Goal: Task Accomplishment & Management: Use online tool/utility

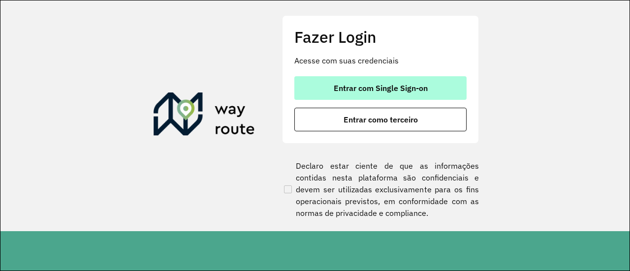
click at [381, 85] on span "Entrar com Single Sign-on" at bounding box center [380, 88] width 94 height 8
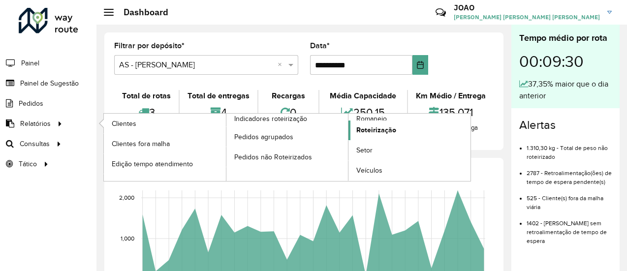
click at [389, 132] on span "Roteirização" at bounding box center [376, 130] width 40 height 10
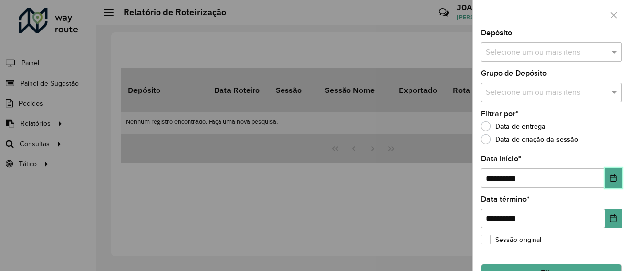
click at [617, 180] on button "Choose Date" at bounding box center [613, 178] width 16 height 20
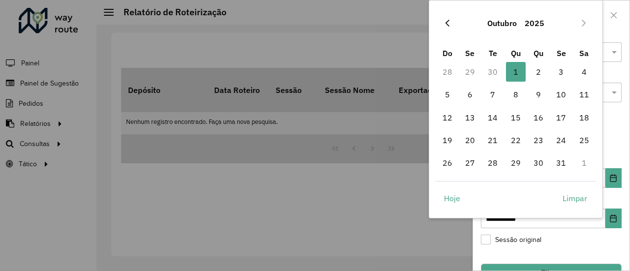
click at [449, 22] on icon "Previous Month" at bounding box center [447, 23] width 8 height 8
click at [467, 144] on span "22" at bounding box center [470, 140] width 20 height 20
type input "**********"
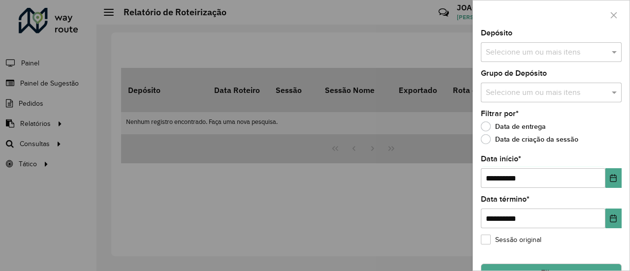
click at [517, 51] on input "text" at bounding box center [546, 53] width 126 height 12
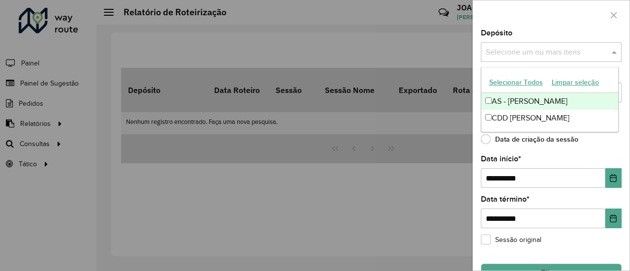
click at [507, 99] on div "AS - [PERSON_NAME]" at bounding box center [549, 101] width 137 height 17
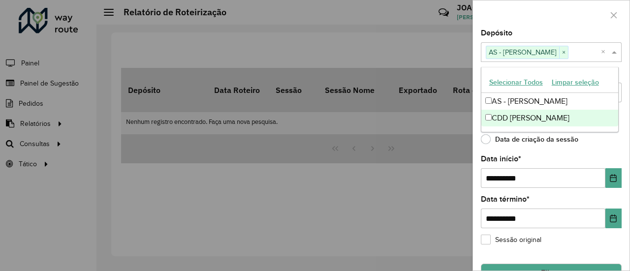
click at [613, 145] on div "Data de criação da sessão" at bounding box center [551, 142] width 141 height 12
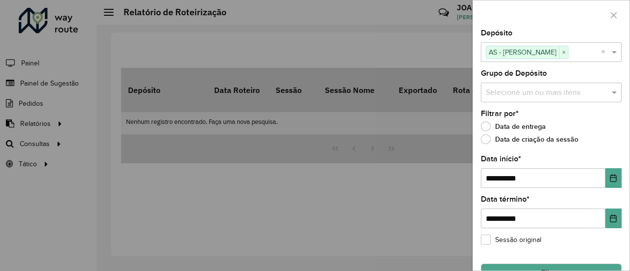
click at [530, 91] on input "text" at bounding box center [546, 93] width 126 height 12
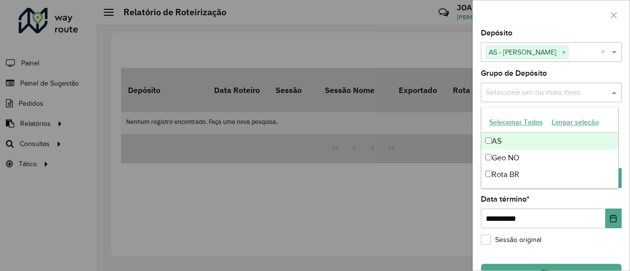
click at [499, 141] on div "AS" at bounding box center [549, 141] width 137 height 17
click at [594, 71] on div "Grupo de Depósito Selecione um ou mais itens AS × ×" at bounding box center [551, 86] width 141 height 32
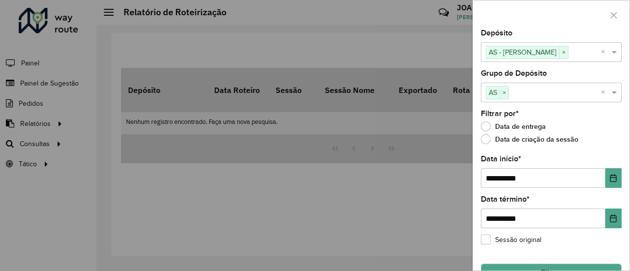
scroll to position [23, 0]
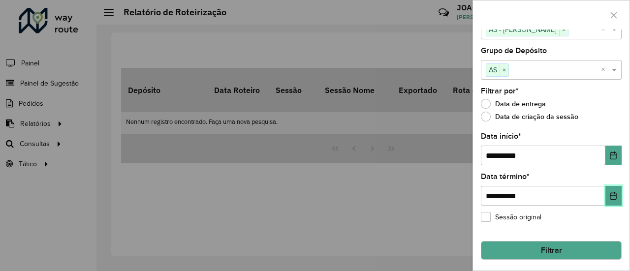
click at [606, 189] on button "Choose Date" at bounding box center [613, 196] width 16 height 20
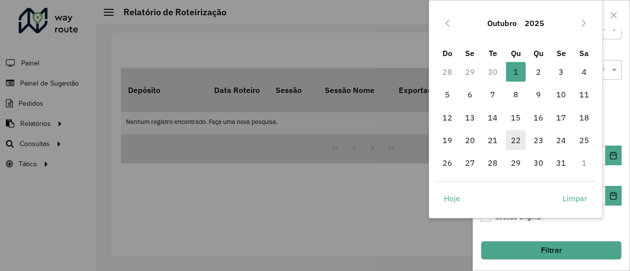
click at [514, 134] on span "22" at bounding box center [516, 140] width 20 height 20
type input "**********"
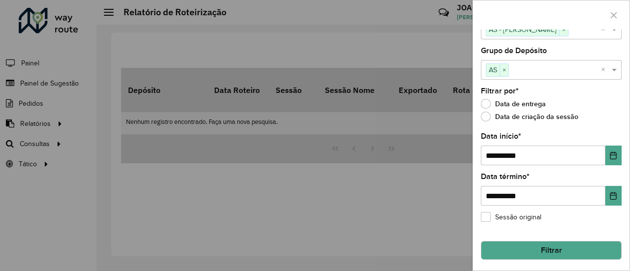
click at [552, 249] on button "Filtrar" at bounding box center [551, 250] width 141 height 19
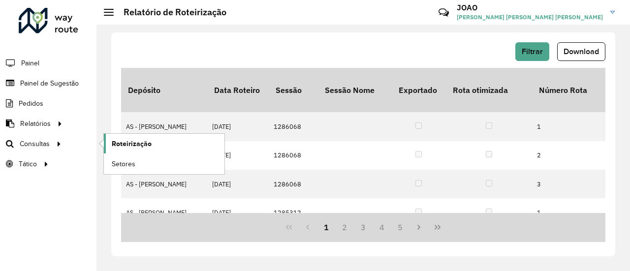
click at [143, 144] on span "Roteirização" at bounding box center [132, 144] width 40 height 10
click at [134, 163] on span "Setores" at bounding box center [124, 164] width 24 height 10
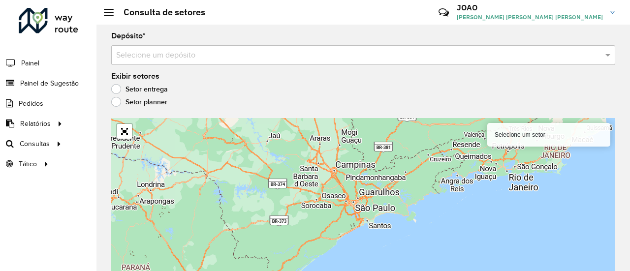
click at [182, 54] on input "text" at bounding box center [353, 56] width 474 height 12
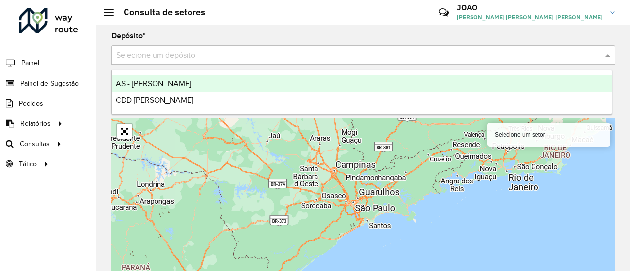
click at [152, 84] on span "AS - [PERSON_NAME]" at bounding box center [154, 83] width 76 height 8
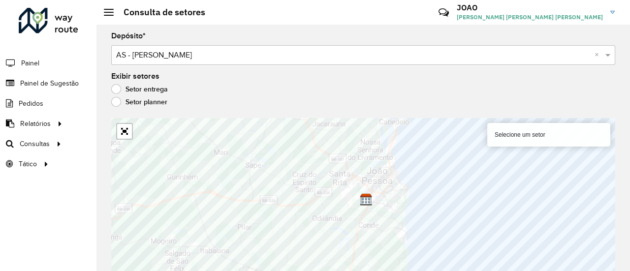
scroll to position [9, 0]
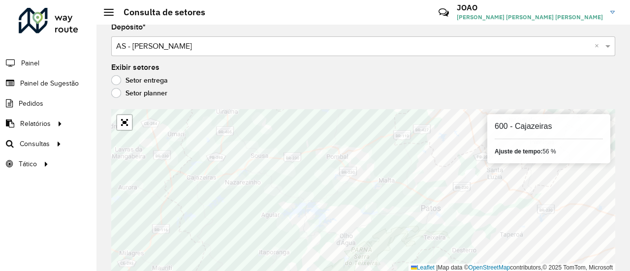
click at [544, 134] on div "600 - Cajazeiras Ajuste de tempo: 56 %" at bounding box center [548, 138] width 123 height 49
click at [530, 148] on strong "Ajuste de tempo:" at bounding box center [518, 151] width 48 height 7
click at [527, 151] on strong "Ajuste de tempo:" at bounding box center [518, 151] width 48 height 7
click at [546, 149] on div "Ajuste de tempo: 56 %" at bounding box center [548, 151] width 108 height 9
click at [152, 97] on label "Setor planner" at bounding box center [139, 93] width 56 height 10
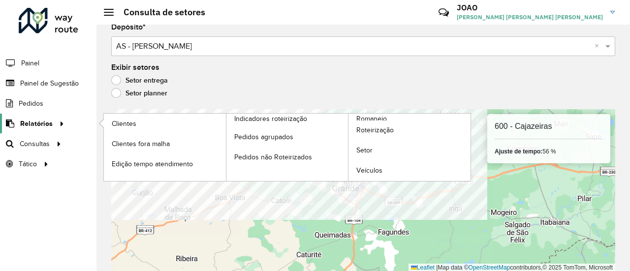
click at [16, 113] on div "Roteirizador AmbevTech Painel Painel de Sugestão Pedidos Relatórios Clientes Cl…" at bounding box center [315, 135] width 630 height 271
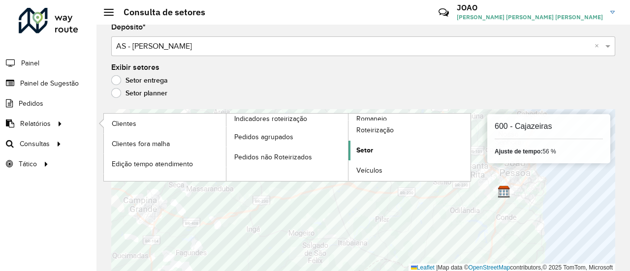
click at [367, 148] on span "Setor" at bounding box center [364, 150] width 17 height 10
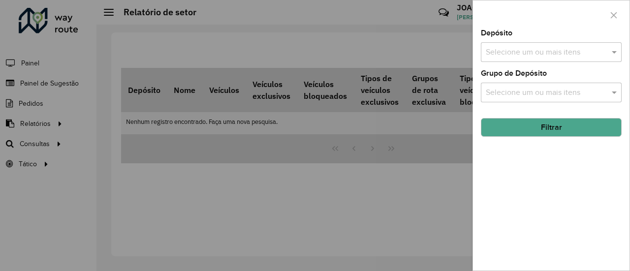
click at [549, 56] on input "text" at bounding box center [546, 53] width 126 height 12
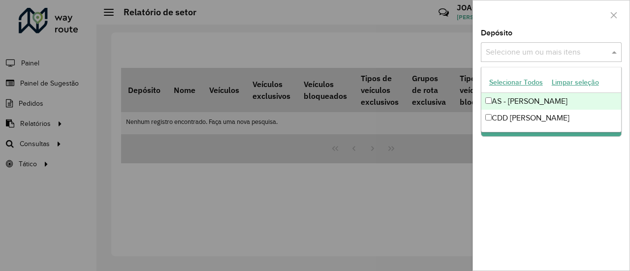
click at [511, 99] on div "AS - [PERSON_NAME]" at bounding box center [551, 101] width 140 height 17
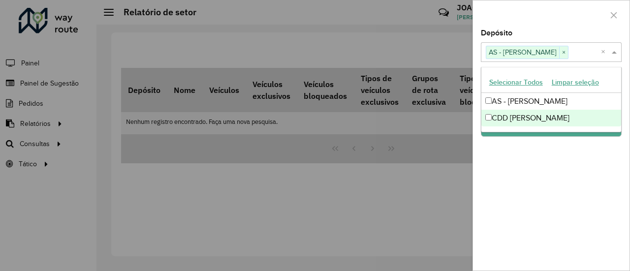
click at [534, 158] on div "Depósito Selecione um ou mais itens AS - João Pessoa × × Grupo de Depósito Sele…" at bounding box center [551, 150] width 156 height 241
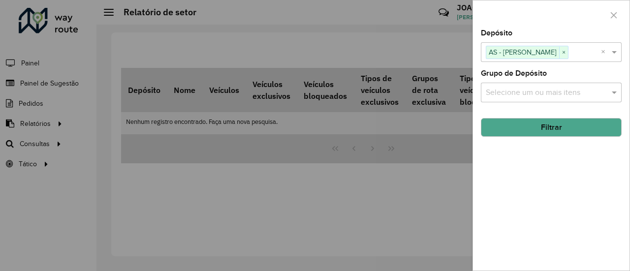
click at [531, 94] on input "text" at bounding box center [546, 93] width 126 height 12
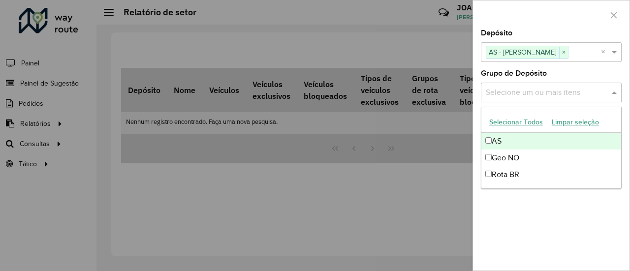
click at [497, 139] on div "AS" at bounding box center [551, 141] width 140 height 17
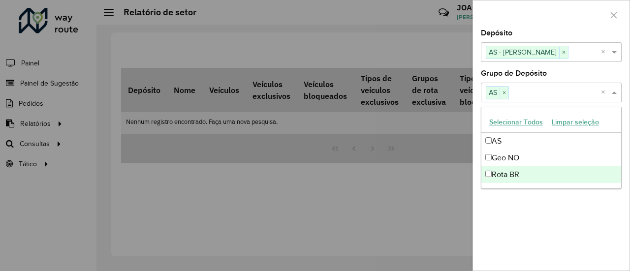
click at [552, 200] on div "Depósito Selecione um ou mais itens AS - João Pessoa × × Grupo de Depósito Sele…" at bounding box center [551, 150] width 156 height 241
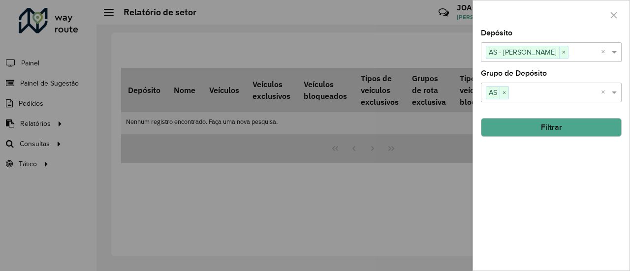
click at [536, 125] on button "Filtrar" at bounding box center [551, 127] width 141 height 19
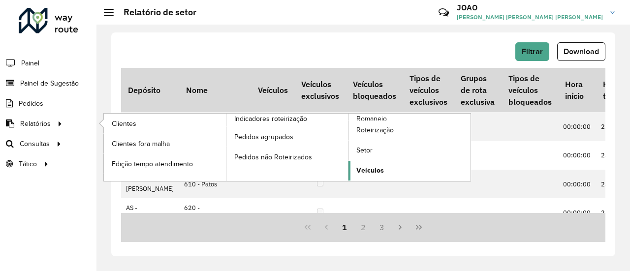
click at [375, 174] on span "Veículos" at bounding box center [370, 170] width 28 height 10
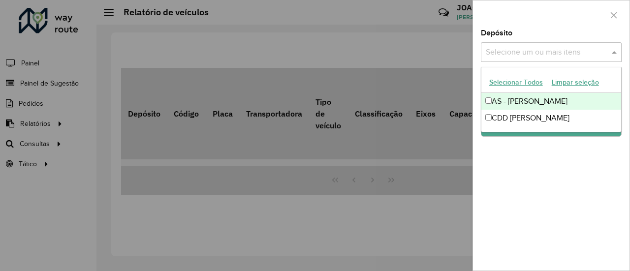
click at [547, 53] on input "text" at bounding box center [546, 53] width 126 height 12
click at [513, 102] on div "AS - [PERSON_NAME]" at bounding box center [551, 101] width 140 height 17
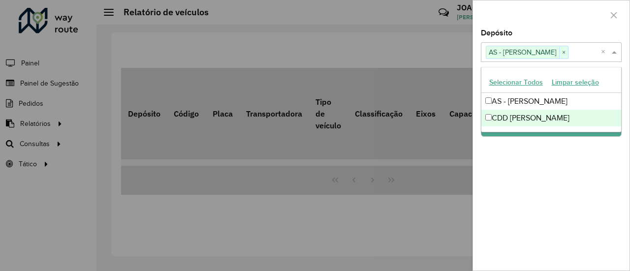
click at [518, 158] on div "Depósito Selecione um ou mais itens AS - João Pessoa × × Grupo de Depósito Sele…" at bounding box center [551, 150] width 156 height 241
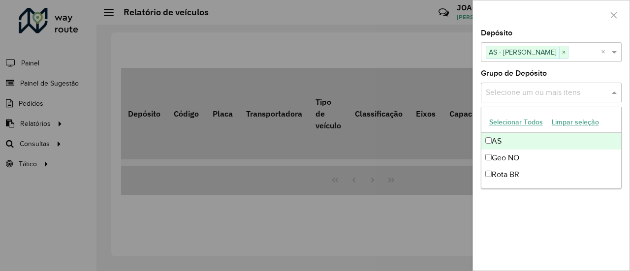
click at [514, 99] on div "Selecione um ou mais itens" at bounding box center [551, 93] width 141 height 20
click at [507, 138] on div "AS" at bounding box center [551, 141] width 140 height 17
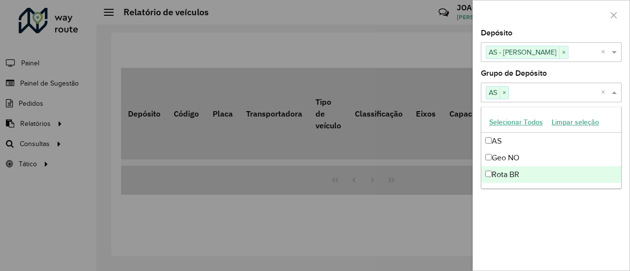
click at [532, 206] on div "Depósito Selecione um ou mais itens AS - João Pessoa × × Grupo de Depósito Sele…" at bounding box center [551, 150] width 156 height 241
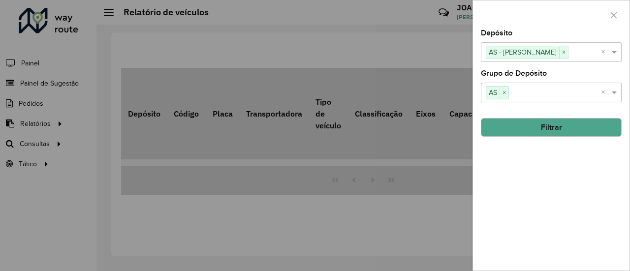
click at [543, 130] on button "Filtrar" at bounding box center [551, 127] width 141 height 19
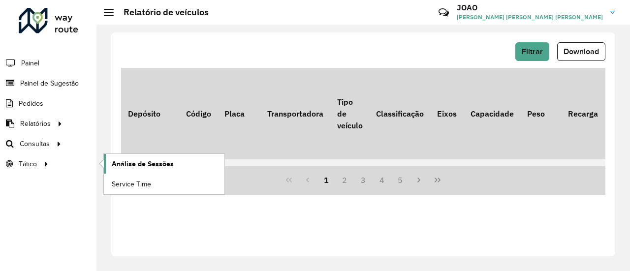
click at [149, 160] on span "Análise de Sessões" at bounding box center [143, 164] width 62 height 10
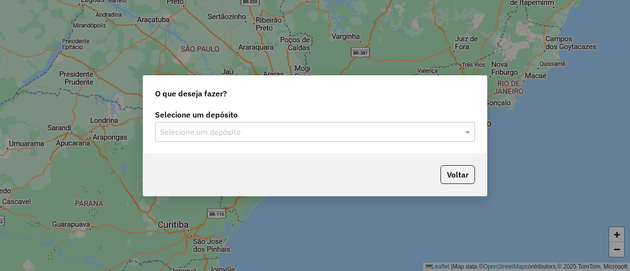
click at [269, 135] on input "text" at bounding box center [305, 132] width 290 height 12
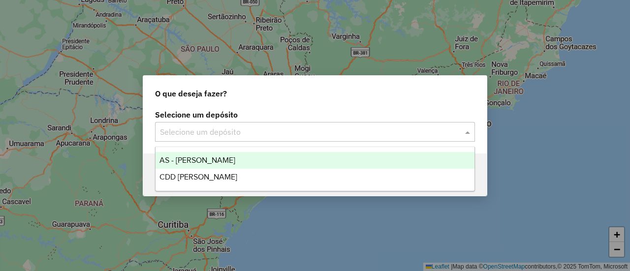
click at [199, 160] on span "AS - [PERSON_NAME]" at bounding box center [197, 160] width 76 height 8
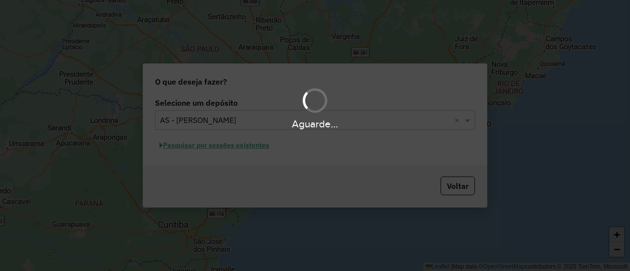
click at [233, 149] on div "Aguarde..." at bounding box center [315, 135] width 630 height 271
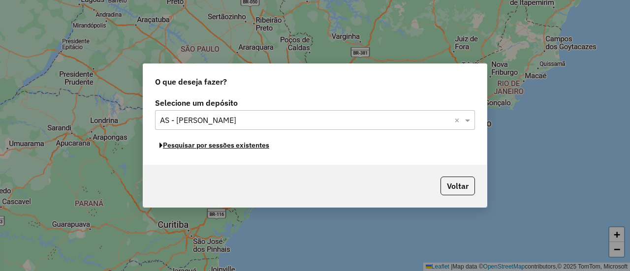
click at [233, 149] on button "Pesquisar por sessões existentes" at bounding box center [214, 145] width 119 height 15
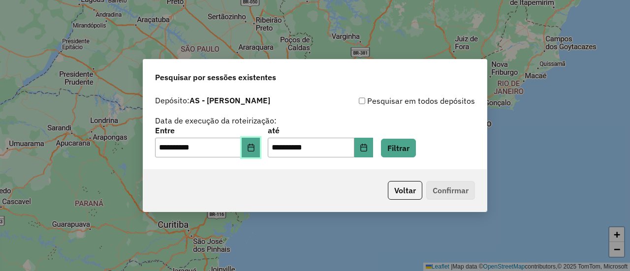
click at [254, 146] on icon "Choose Date" at bounding box center [251, 148] width 8 height 8
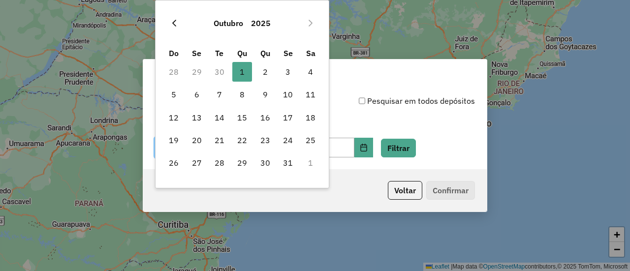
click at [172, 22] on icon "Previous Month" at bounding box center [174, 23] width 8 height 8
click at [197, 141] on span "22" at bounding box center [197, 140] width 20 height 20
type input "**********"
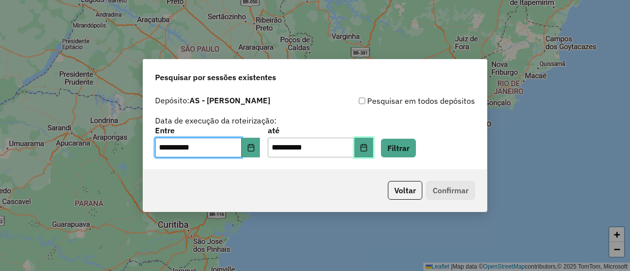
click at [367, 148] on icon "Choose Date" at bounding box center [364, 148] width 8 height 8
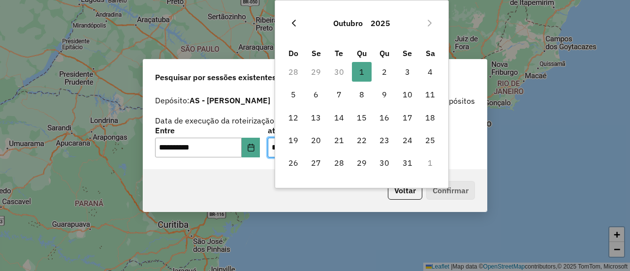
click at [288, 23] on button "Previous Month" at bounding box center [294, 23] width 16 height 16
click at [316, 141] on span "22" at bounding box center [316, 140] width 20 height 20
type input "**********"
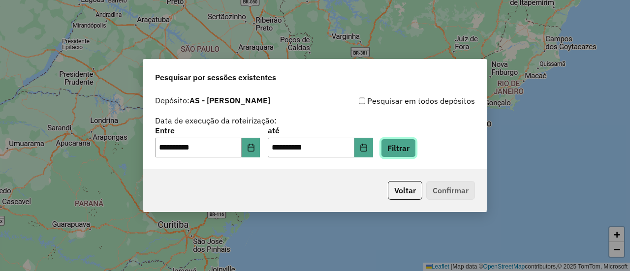
click at [411, 144] on button "Filtrar" at bounding box center [398, 148] width 35 height 19
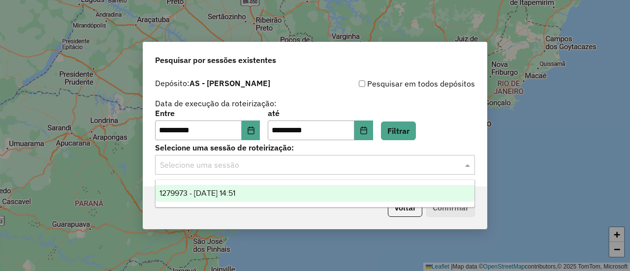
click at [272, 169] on input "text" at bounding box center [305, 165] width 290 height 12
click at [234, 198] on div "1279973 - 22/09/2025 14:51" at bounding box center [314, 193] width 318 height 17
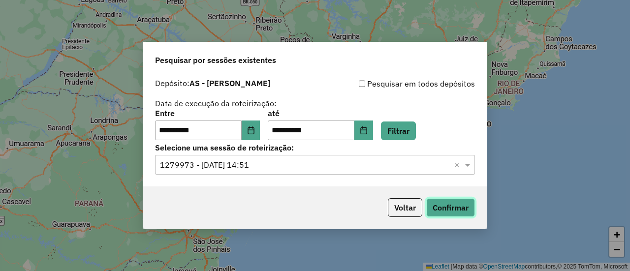
click at [456, 207] on button "Confirmar" at bounding box center [450, 207] width 49 height 19
click at [254, 128] on icon "Choose Date" at bounding box center [250, 130] width 6 height 8
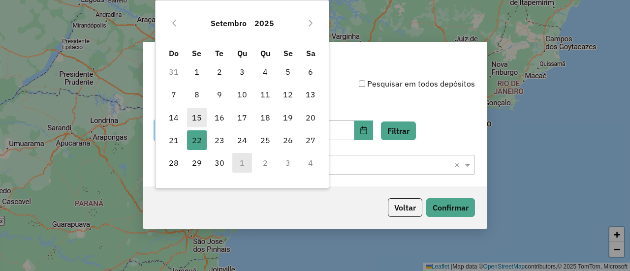
click at [196, 119] on span "15" at bounding box center [197, 118] width 20 height 20
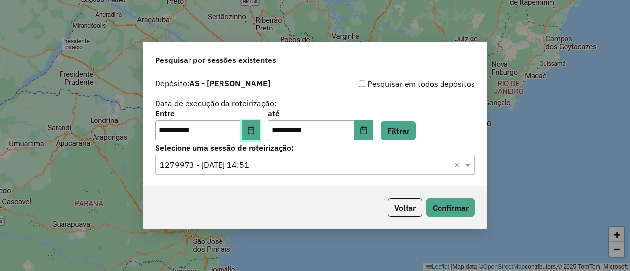
click at [254, 130] on icon "Choose Date" at bounding box center [250, 130] width 6 height 8
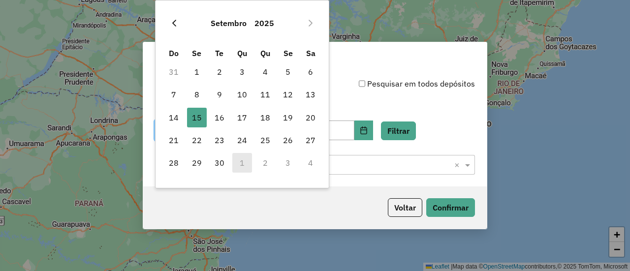
click at [177, 23] on icon "Previous Month" at bounding box center [174, 23] width 8 height 8
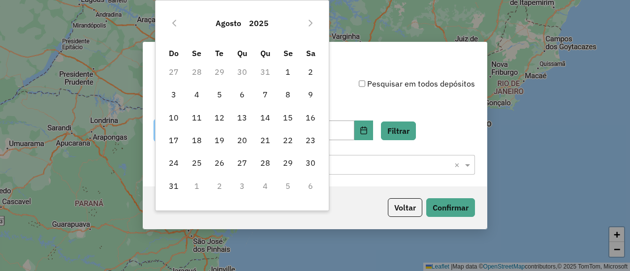
click at [177, 23] on icon "Previous Month" at bounding box center [174, 23] width 8 height 8
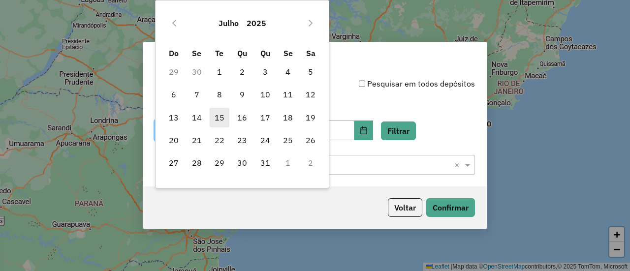
click at [220, 121] on span "15" at bounding box center [220, 118] width 20 height 20
type input "**********"
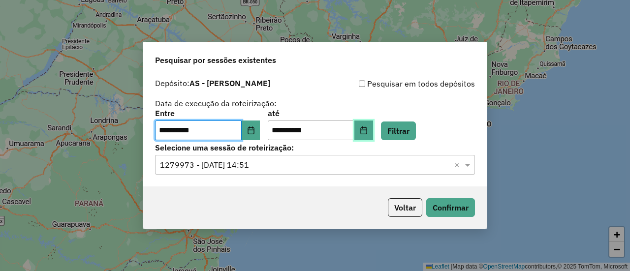
click at [367, 131] on icon "Choose Date" at bounding box center [364, 130] width 8 height 8
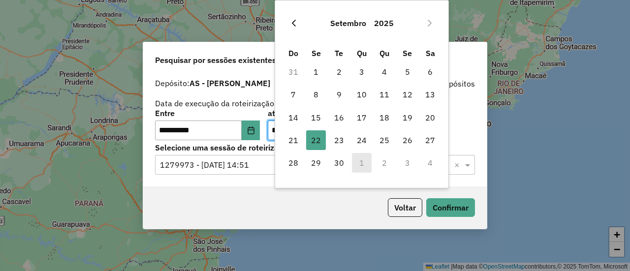
click at [292, 22] on icon "Previous Month" at bounding box center [294, 23] width 4 height 7
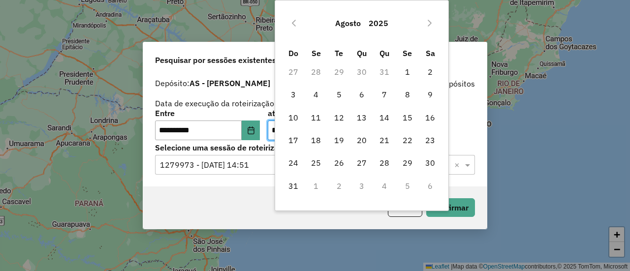
click at [292, 22] on icon "Previous Month" at bounding box center [294, 23] width 4 height 7
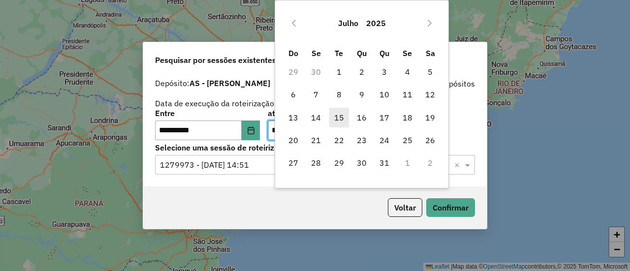
click at [343, 120] on span "15" at bounding box center [339, 118] width 20 height 20
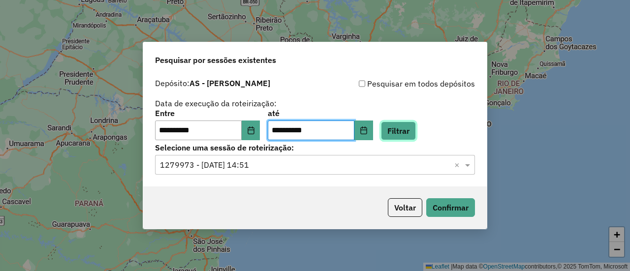
click at [416, 124] on button "Filtrar" at bounding box center [398, 130] width 35 height 19
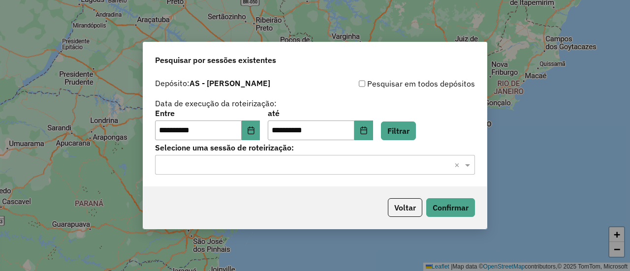
click at [285, 164] on input "text" at bounding box center [305, 165] width 290 height 12
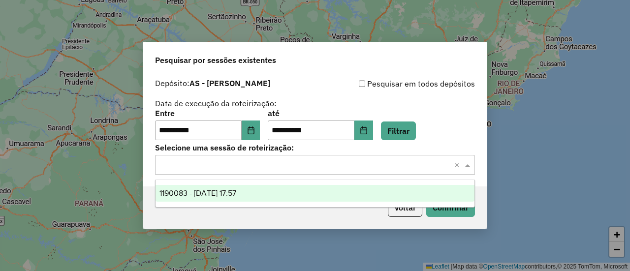
click at [222, 192] on span "1190083 - 15/07/2025 17:57" at bounding box center [197, 193] width 77 height 8
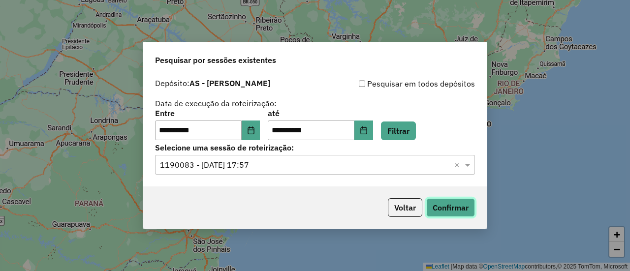
click at [449, 207] on button "Confirmar" at bounding box center [450, 207] width 49 height 19
click at [373, 127] on button "Choose Date" at bounding box center [363, 131] width 19 height 20
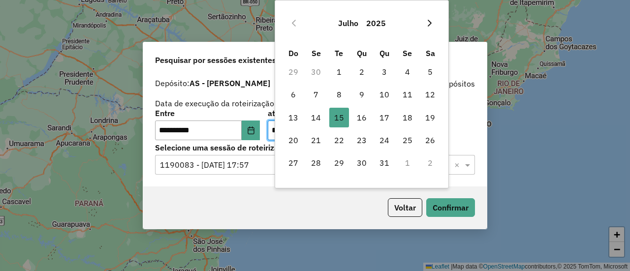
click at [429, 29] on button "Next Month" at bounding box center [430, 23] width 16 height 16
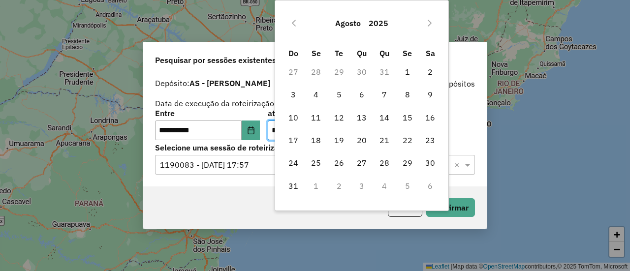
click at [429, 29] on button "Next Month" at bounding box center [430, 23] width 16 height 16
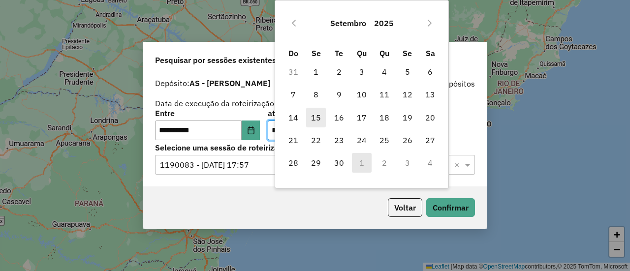
click at [321, 117] on span "15" at bounding box center [316, 118] width 20 height 20
type input "**********"
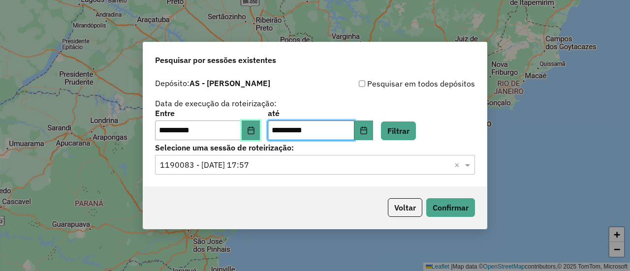
click at [255, 132] on icon "Choose Date" at bounding box center [251, 130] width 8 height 8
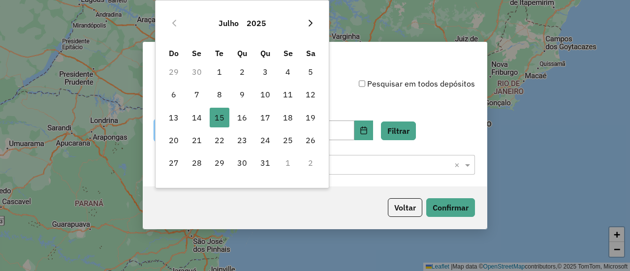
click at [310, 22] on icon "Next Month" at bounding box center [310, 23] width 8 height 8
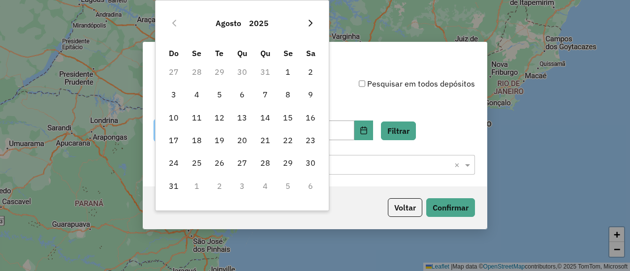
click at [310, 22] on icon "Next Month" at bounding box center [310, 23] width 8 height 8
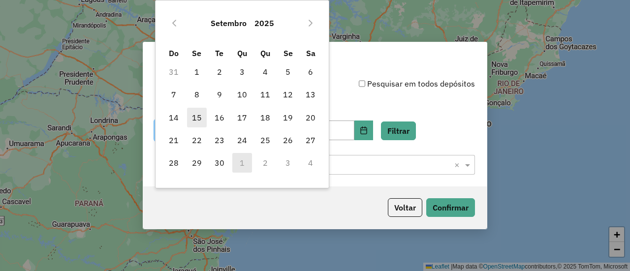
click at [202, 116] on span "15" at bounding box center [197, 118] width 20 height 20
type input "**********"
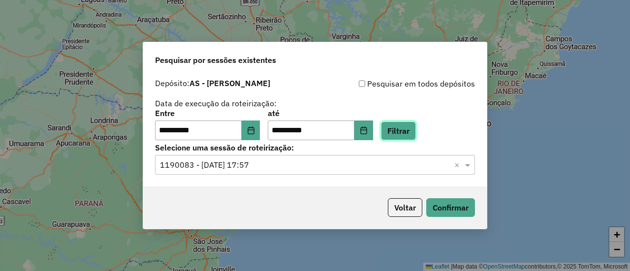
click at [415, 130] on button "Filtrar" at bounding box center [398, 130] width 35 height 19
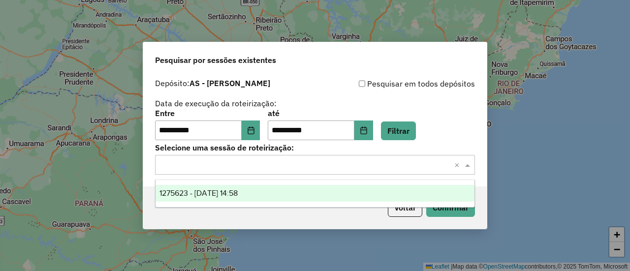
click at [238, 165] on input "text" at bounding box center [305, 165] width 290 height 12
click at [222, 197] on div "1275623 - 15/09/2025 14:58" at bounding box center [314, 193] width 318 height 17
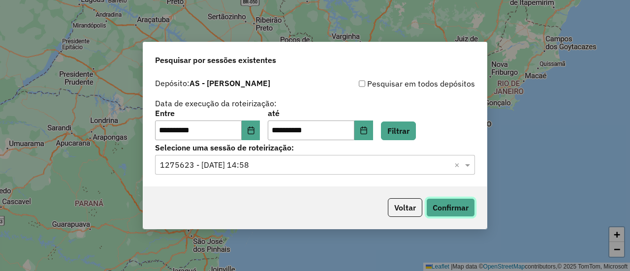
click at [439, 208] on button "Confirmar" at bounding box center [450, 207] width 49 height 19
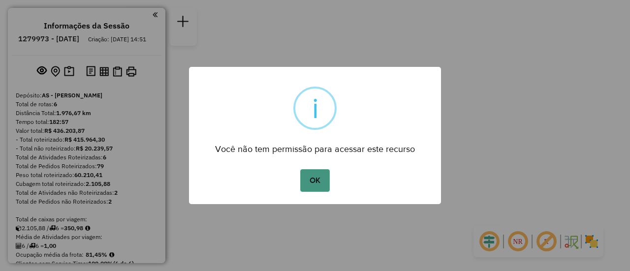
click at [321, 180] on button "OK" at bounding box center [314, 180] width 29 height 23
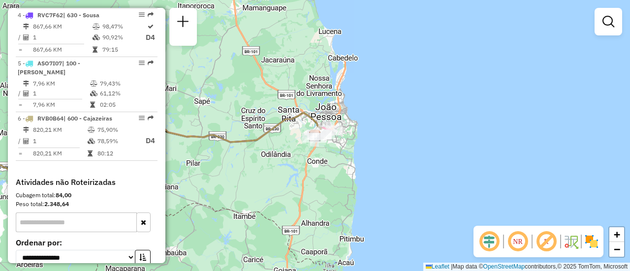
scroll to position [492, 0]
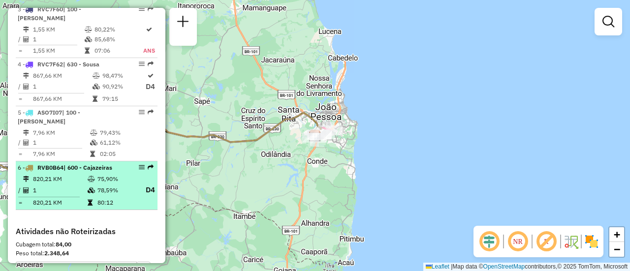
click at [97, 184] on td "78,59%" at bounding box center [116, 190] width 39 height 12
select select "**********"
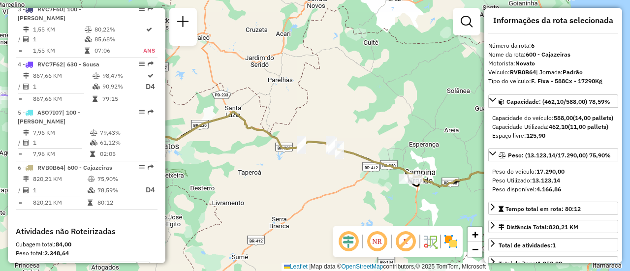
scroll to position [0, 0]
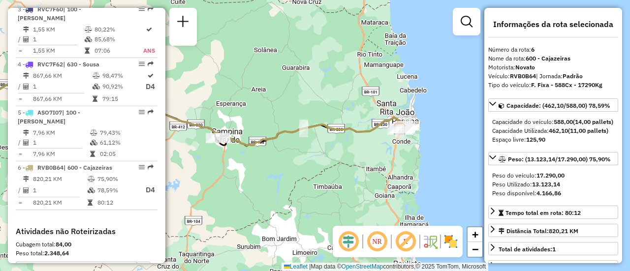
drag, startPoint x: 351, startPoint y: 193, endPoint x: 157, endPoint y: 152, distance: 197.6
click at [157, 152] on hb-router-mapa "Informações da Sessão 1279973 - 22/09/2025 Criação: 20/09/2025 14:51 Depósito: …" at bounding box center [315, 135] width 630 height 271
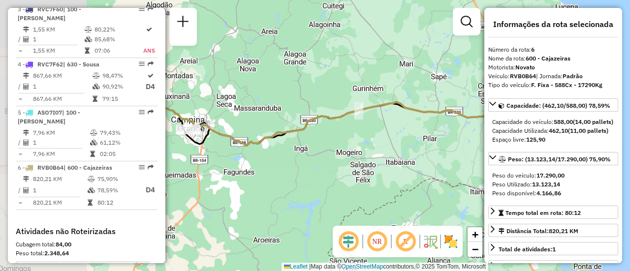
drag, startPoint x: 269, startPoint y: 156, endPoint x: 437, endPoint y: 171, distance: 168.9
click at [437, 171] on div "Janela de atendimento Grade de atendimento Capacidade Transportadoras Veículos …" at bounding box center [315, 135] width 630 height 271
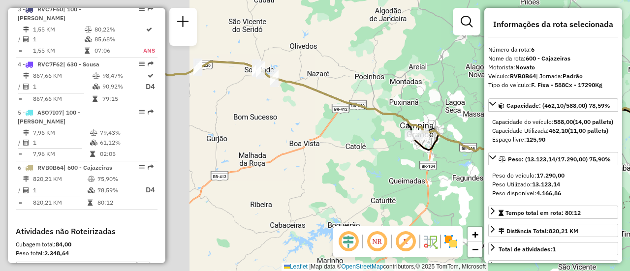
drag, startPoint x: 287, startPoint y: 177, endPoint x: 499, endPoint y: 182, distance: 211.6
click at [509, 181] on hb-router-mapa "Informações da Sessão 1279973 - 22/09/2025 Criação: 20/09/2025 14:51 Depósito: …" at bounding box center [315, 135] width 630 height 271
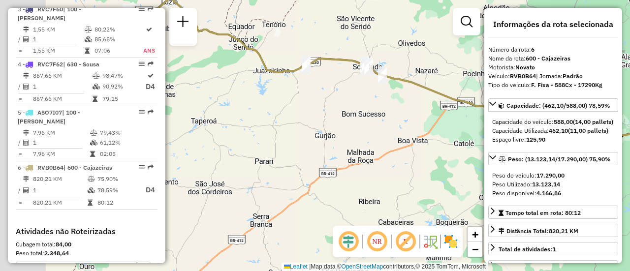
drag, startPoint x: 242, startPoint y: 127, endPoint x: 357, endPoint y: 127, distance: 114.1
click at [355, 125] on div "Janela de atendimento Grade de atendimento Capacidade Transportadoras Veículos …" at bounding box center [315, 135] width 630 height 271
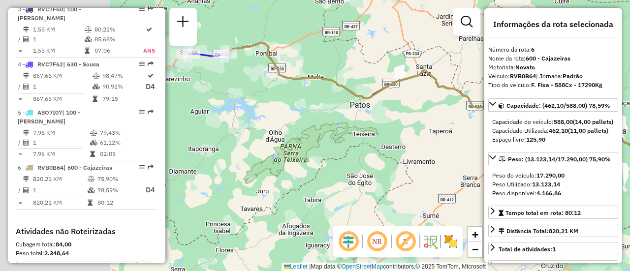
drag, startPoint x: 259, startPoint y: 146, endPoint x: 358, endPoint y: 149, distance: 99.4
click at [438, 154] on div "Janela de atendimento Grade de atendimento Capacidade Transportadoras Veículos …" at bounding box center [315, 135] width 630 height 271
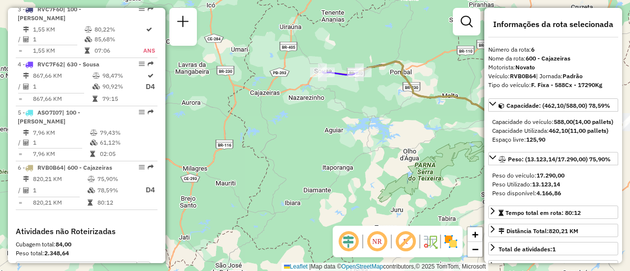
drag, startPoint x: 203, startPoint y: 137, endPoint x: 369, endPoint y: 166, distance: 168.7
click at [369, 166] on div "Janela de atendimento Grade de atendimento Capacidade Transportadoras Veículos …" at bounding box center [315, 135] width 630 height 271
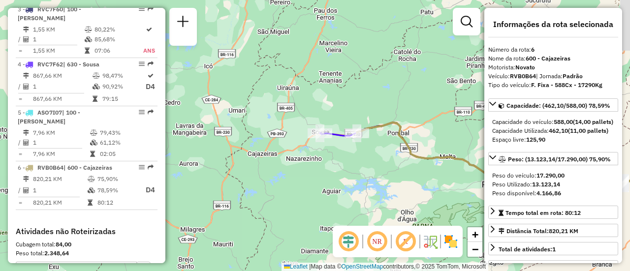
drag, startPoint x: 233, startPoint y: 125, endPoint x: 195, endPoint y: 175, distance: 62.4
click at [173, 175] on div "Janela de atendimento Grade de atendimento Capacidade Transportadoras Veículos …" at bounding box center [315, 135] width 630 height 271
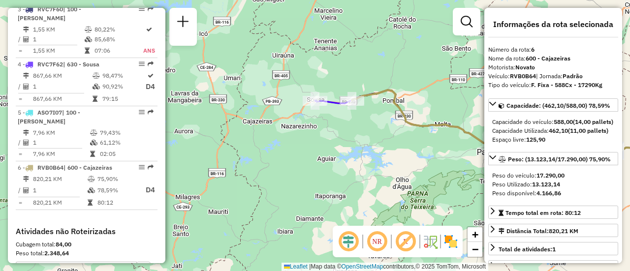
drag, startPoint x: 285, startPoint y: 173, endPoint x: 281, endPoint y: 139, distance: 34.2
click at [281, 139] on div "Janela de atendimento Grade de atendimento Capacidade Transportadoras Veículos …" at bounding box center [315, 135] width 630 height 271
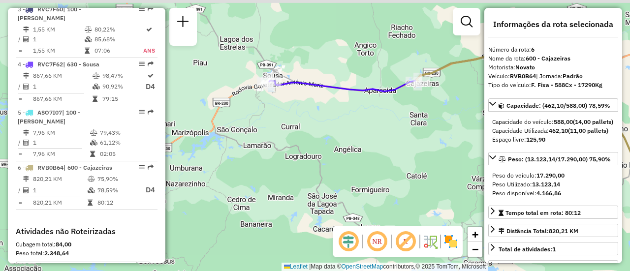
drag, startPoint x: 320, startPoint y: 128, endPoint x: 319, endPoint y: 171, distance: 42.8
click at [319, 171] on div "Janela de atendimento Grade de atendimento Capacidade Transportadoras Veículos …" at bounding box center [315, 135] width 630 height 271
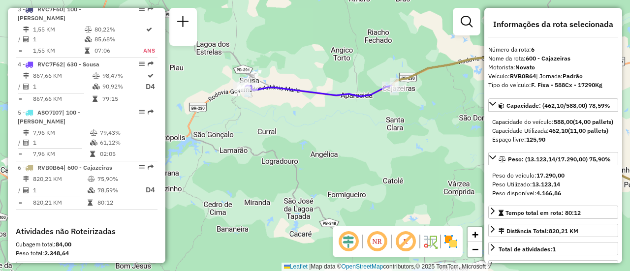
drag, startPoint x: 351, startPoint y: 123, endPoint x: 328, endPoint y: 126, distance: 23.3
click at [328, 126] on div "Janela de atendimento Grade de atendimento Capacidade Transportadoras Veículos …" at bounding box center [315, 135] width 630 height 271
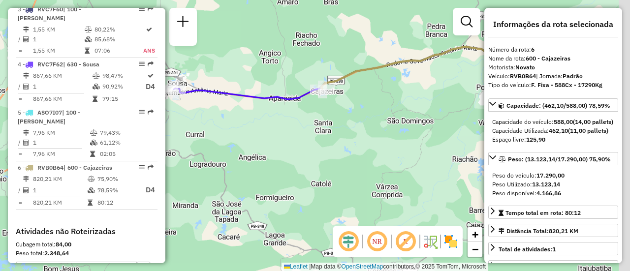
drag, startPoint x: 360, startPoint y: 131, endPoint x: 286, endPoint y: 134, distance: 73.8
click at [286, 134] on div "Janela de atendimento Grade de atendimento Capacidade Transportadoras Veículos …" at bounding box center [315, 135] width 630 height 271
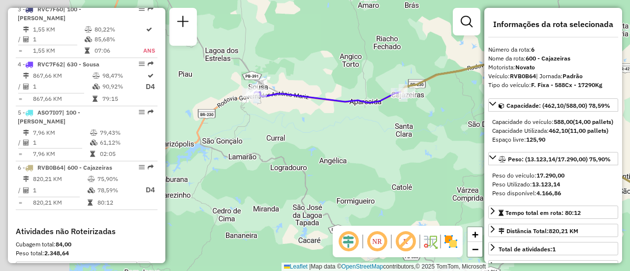
drag, startPoint x: 269, startPoint y: 128, endPoint x: 291, endPoint y: 128, distance: 22.6
click at [291, 128] on div "Janela de atendimento Grade de atendimento Capacidade Transportadoras Veículos …" at bounding box center [315, 135] width 630 height 271
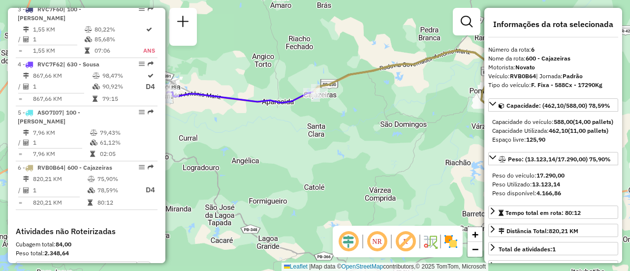
drag, startPoint x: 367, startPoint y: 144, endPoint x: 279, endPoint y: 144, distance: 88.0
click at [279, 144] on div "Janela de atendimento Grade de atendimento Capacidade Transportadoras Veículos …" at bounding box center [315, 135] width 630 height 271
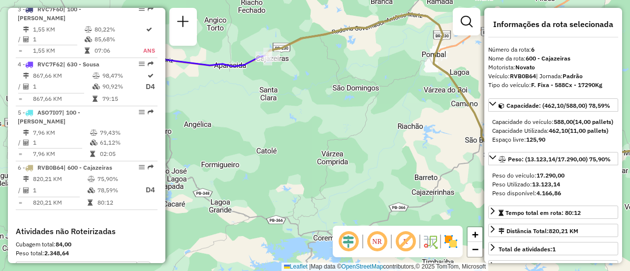
drag, startPoint x: 337, startPoint y: 133, endPoint x: 299, endPoint y: 99, distance: 51.9
click at [299, 99] on div "Janela de atendimento Grade de atendimento Capacidade Transportadoras Veículos …" at bounding box center [315, 135] width 630 height 271
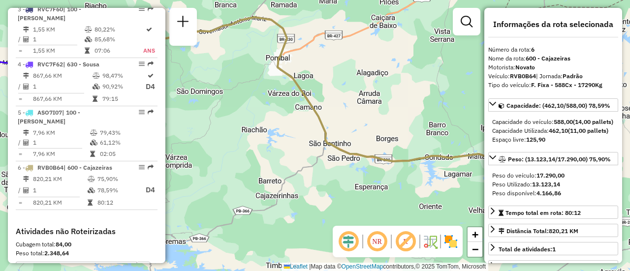
drag, startPoint x: 381, startPoint y: 137, endPoint x: 268, endPoint y: 123, distance: 114.0
click at [261, 137] on div "Janela de atendimento Grade de atendimento Capacidade Transportadoras Veículos …" at bounding box center [315, 135] width 630 height 271
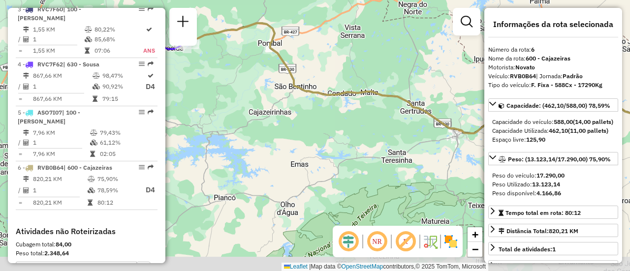
drag, startPoint x: 335, startPoint y: 123, endPoint x: 316, endPoint y: 95, distance: 34.7
click at [324, 77] on div "Janela de atendimento Grade de atendimento Capacidade Transportadoras Veículos …" at bounding box center [315, 135] width 630 height 271
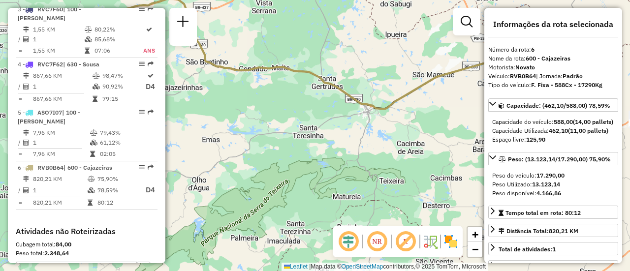
drag, startPoint x: 289, startPoint y: 130, endPoint x: 267, endPoint y: 121, distance: 24.3
click at [267, 121] on div "Janela de atendimento Grade de atendimento Capacidade Transportadoras Veículos …" at bounding box center [315, 135] width 630 height 271
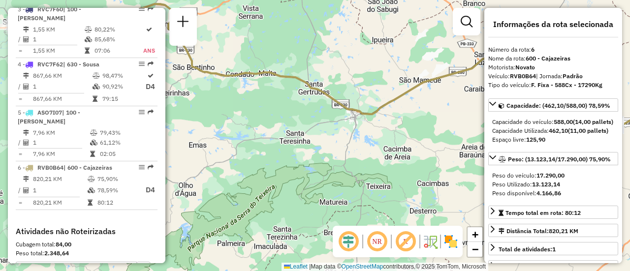
drag, startPoint x: 364, startPoint y: 146, endPoint x: 359, endPoint y: 147, distance: 5.6
click at [360, 149] on div "Janela de atendimento Grade de atendimento Capacidade Transportadoras Veículos …" at bounding box center [315, 135] width 630 height 271
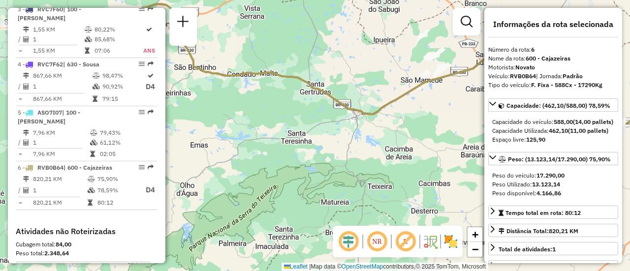
click at [362, 110] on icon at bounding box center [389, 69] width 607 height 130
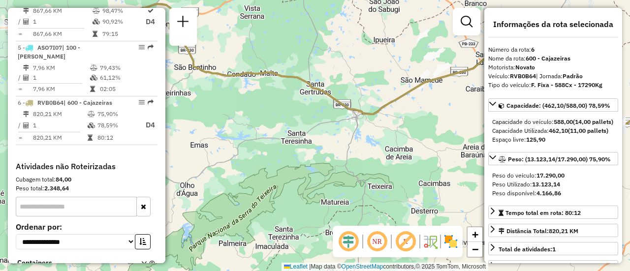
scroll to position [599, 0]
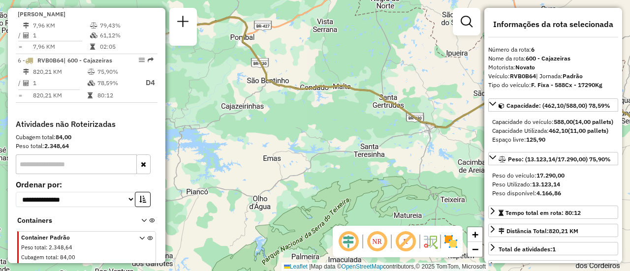
drag, startPoint x: 308, startPoint y: 135, endPoint x: 381, endPoint y: 149, distance: 74.6
click at [381, 149] on div "Janela de atendimento Grade de atendimento Capacidade Transportadoras Veículos …" at bounding box center [315, 135] width 630 height 271
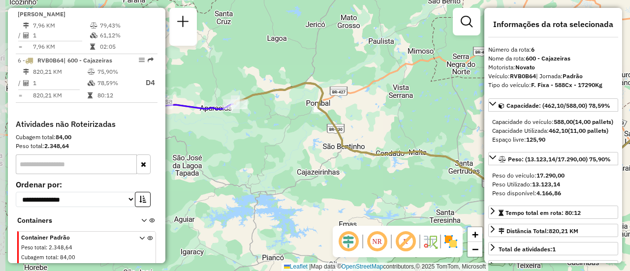
drag, startPoint x: 229, startPoint y: 100, endPoint x: 299, endPoint y: 163, distance: 94.0
click at [299, 163] on div "Janela de atendimento Grade de atendimento Capacidade Transportadoras Veículos …" at bounding box center [315, 135] width 630 height 271
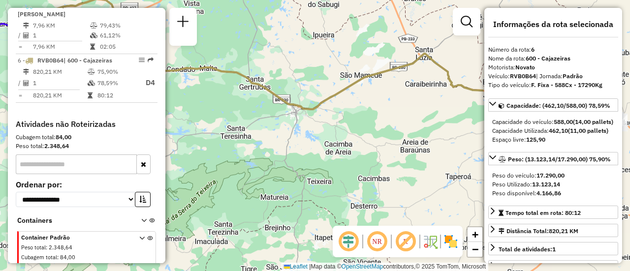
drag, startPoint x: 392, startPoint y: 121, endPoint x: 207, endPoint y: 57, distance: 195.7
click at [205, 51] on div "Janela de atendimento Grade de atendimento Capacidade Transportadoras Veículos …" at bounding box center [315, 135] width 630 height 271
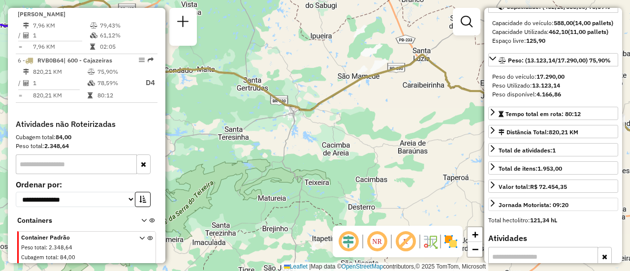
scroll to position [148, 0]
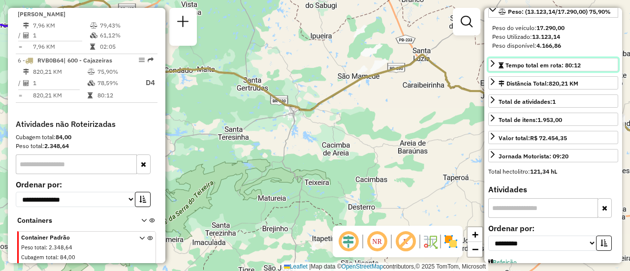
click at [493, 67] on icon at bounding box center [492, 64] width 8 height 8
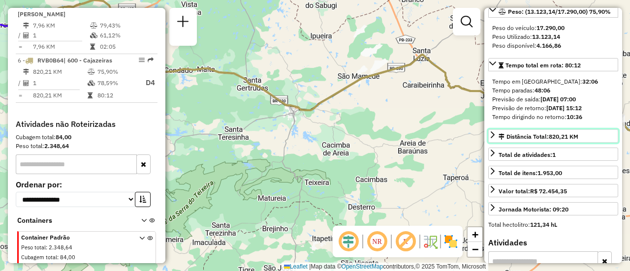
click at [494, 139] on icon at bounding box center [492, 135] width 8 height 8
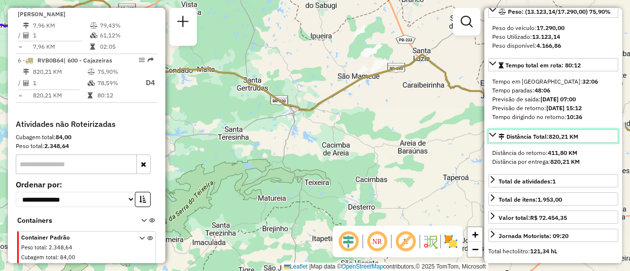
click at [494, 137] on icon at bounding box center [492, 135] width 7 height 4
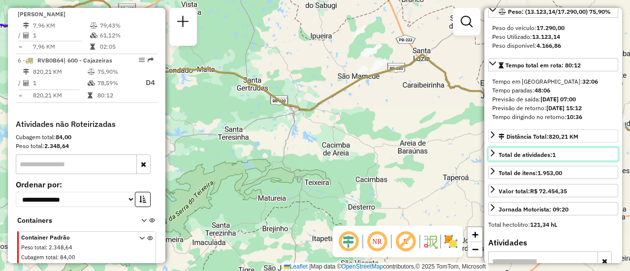
click at [490, 157] on icon at bounding box center [492, 153] width 8 height 8
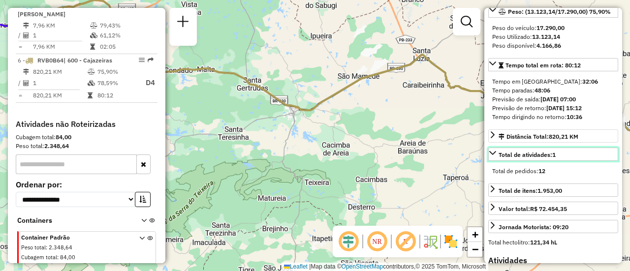
click at [490, 155] on icon at bounding box center [492, 153] width 7 height 4
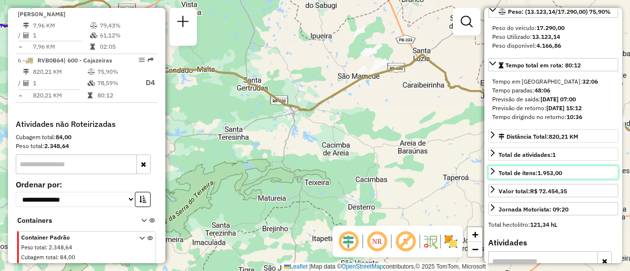
click at [492, 175] on icon at bounding box center [492, 171] width 8 height 8
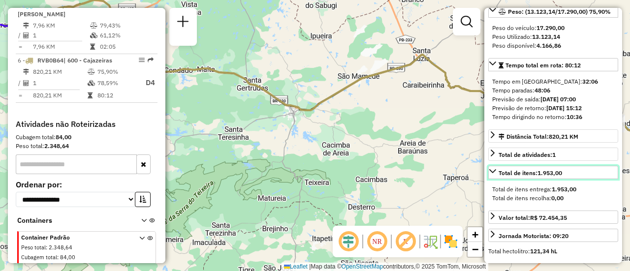
click at [492, 175] on icon at bounding box center [492, 171] width 8 height 8
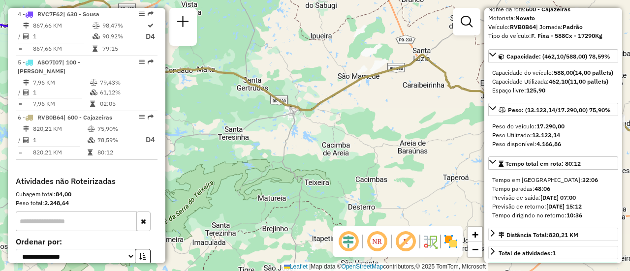
scroll to position [550, 0]
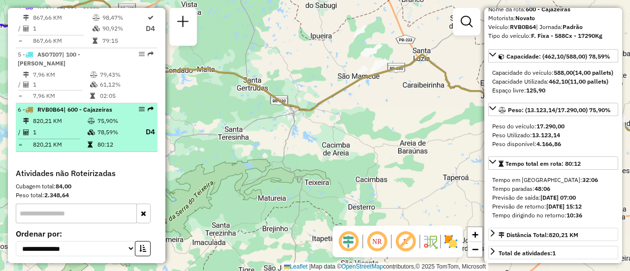
click at [148, 106] on em at bounding box center [151, 109] width 6 height 6
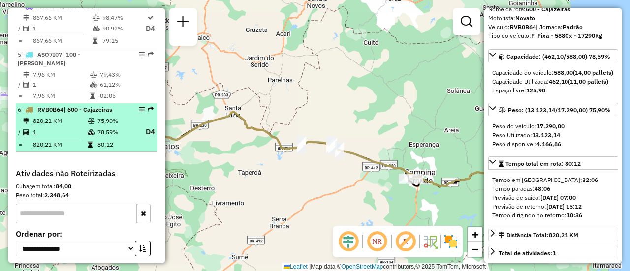
click at [139, 106] on em at bounding box center [142, 109] width 6 height 6
click at [41, 126] on td "1" at bounding box center [59, 132] width 55 height 12
click at [66, 116] on td "820,21 KM" at bounding box center [59, 121] width 55 height 10
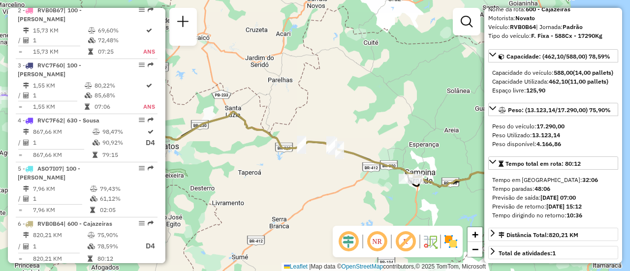
scroll to position [443, 0]
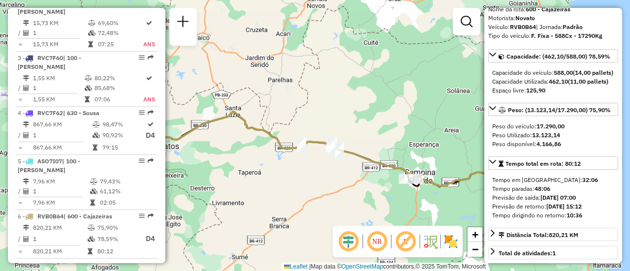
click at [408, 240] on em at bounding box center [405, 242] width 24 height 24
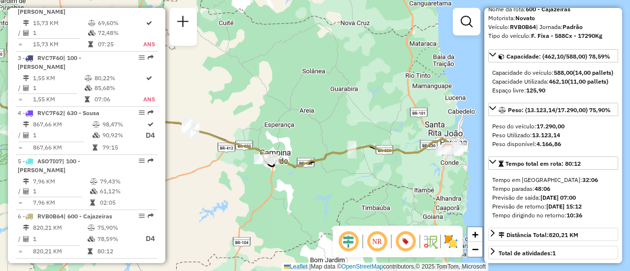
drag, startPoint x: 337, startPoint y: 186, endPoint x: 240, endPoint y: 168, distance: 98.5
click at [240, 168] on div "Janela de atendimento Grade de atendimento Capacidade Transportadoras Veículos …" at bounding box center [315, 135] width 630 height 271
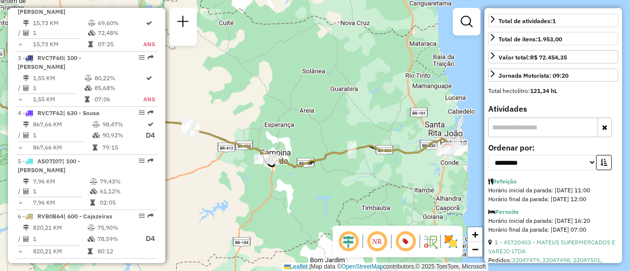
scroll to position [295, 0]
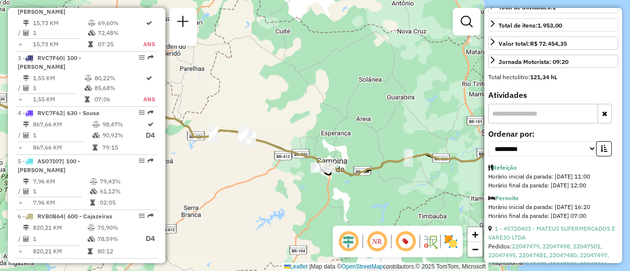
drag, startPoint x: 336, startPoint y: 132, endPoint x: 425, endPoint y: 157, distance: 92.5
click at [425, 157] on div "Janela de atendimento Grade de atendimento Capacidade Transportadoras Veículos …" at bounding box center [315, 135] width 630 height 271
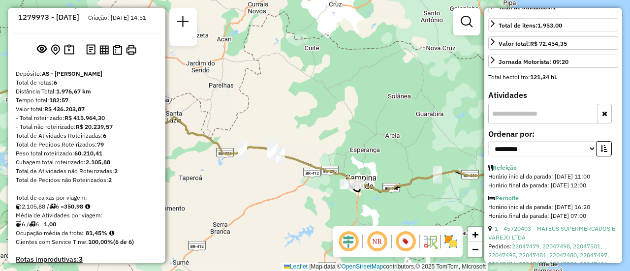
scroll to position [0, 0]
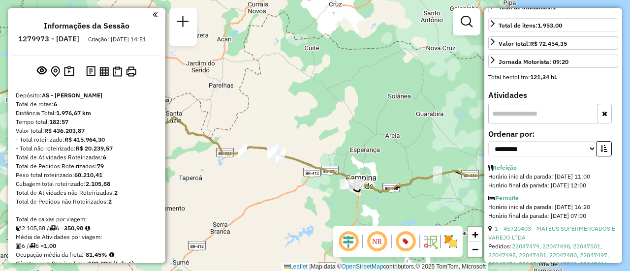
click at [152, 16] on em at bounding box center [154, 14] width 5 height 9
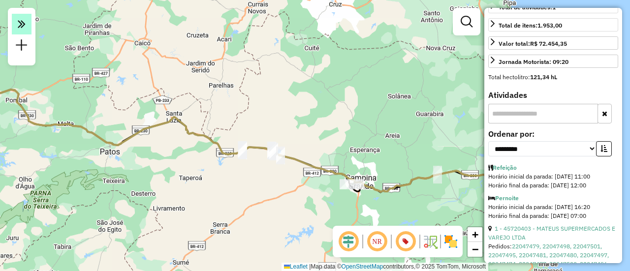
click at [25, 27] on icon at bounding box center [22, 24] width 8 height 14
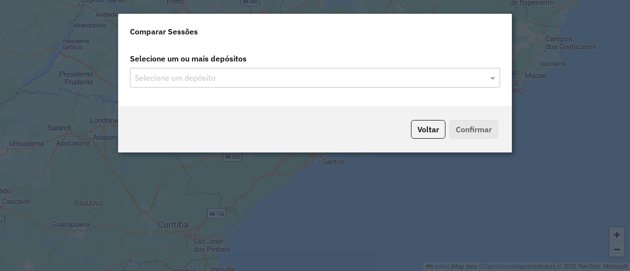
click at [212, 78] on input "text" at bounding box center [309, 78] width 355 height 12
click at [192, 81] on input "text" at bounding box center [309, 78] width 355 height 12
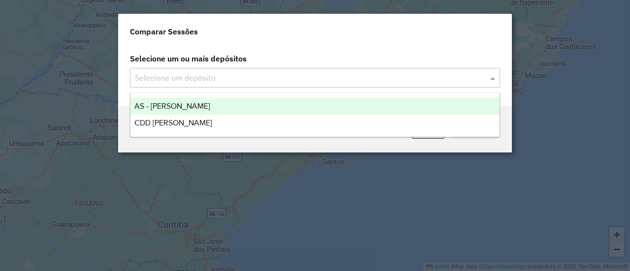
click at [173, 110] on span "AS - [PERSON_NAME]" at bounding box center [172, 106] width 76 height 8
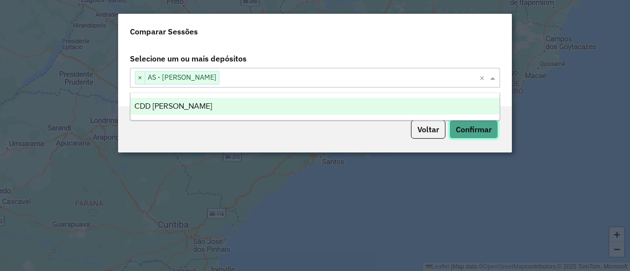
click at [477, 131] on button "Confirmar" at bounding box center [473, 129] width 49 height 19
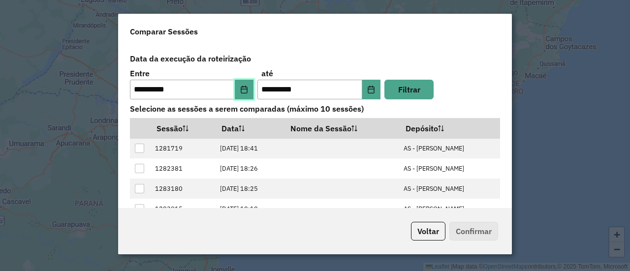
click at [247, 89] on button "Choose Date" at bounding box center [244, 90] width 19 height 20
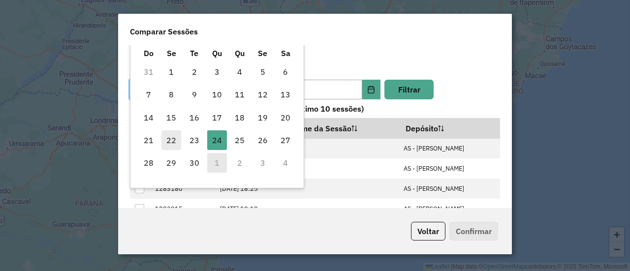
click at [167, 135] on span "22" at bounding box center [171, 140] width 20 height 20
type input "**********"
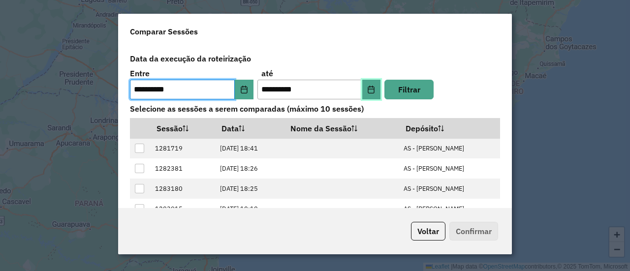
click at [371, 91] on icon "Choose Date" at bounding box center [371, 90] width 8 height 8
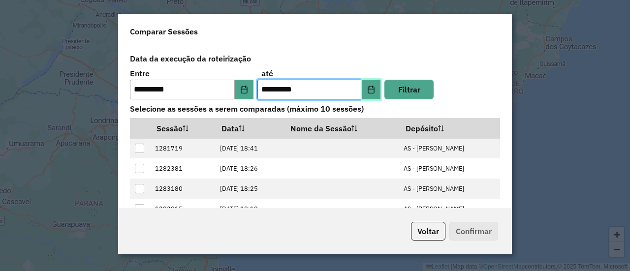
click at [369, 88] on icon "Choose Date" at bounding box center [371, 90] width 8 height 8
drag, startPoint x: 305, startPoint y: 89, endPoint x: 255, endPoint y: 93, distance: 50.4
click at [255, 93] on div "**********" at bounding box center [315, 83] width 370 height 31
type input "**********"
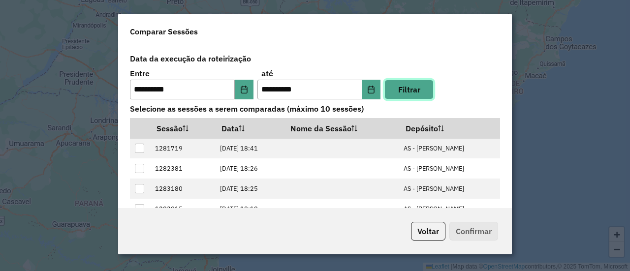
click at [400, 95] on button "Filtrar" at bounding box center [408, 90] width 49 height 20
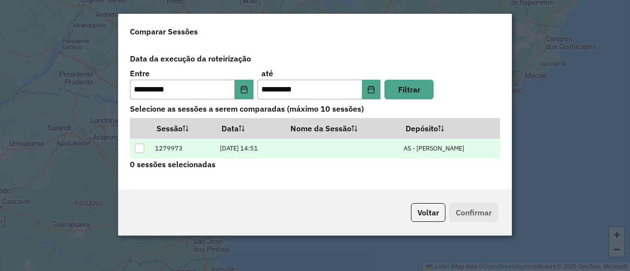
click at [209, 147] on td "1279973" at bounding box center [182, 149] width 65 height 20
click at [210, 146] on td "1279973" at bounding box center [182, 149] width 65 height 20
click at [134, 152] on td at bounding box center [140, 149] width 20 height 20
click at [136, 150] on div at bounding box center [139, 148] width 9 height 9
click at [479, 213] on button "Confirmar" at bounding box center [473, 212] width 49 height 19
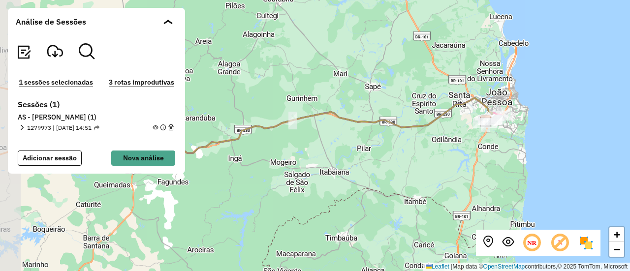
drag, startPoint x: 332, startPoint y: 165, endPoint x: 442, endPoint y: 153, distance: 109.8
click at [442, 153] on div "+ − Leaflet | Map data © OpenStreetMap contributors,© 2025 TomTom, Microsoft" at bounding box center [315, 135] width 630 height 271
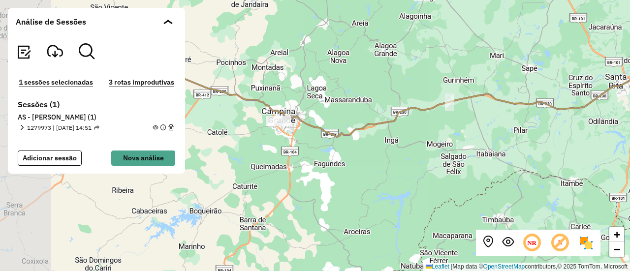
drag, startPoint x: 319, startPoint y: 157, endPoint x: 444, endPoint y: 142, distance: 125.9
click at [482, 137] on div "+ − Leaflet | Map data © OpenStreetMap contributors,© 2025 TomTom, Microsoft" at bounding box center [315, 135] width 630 height 271
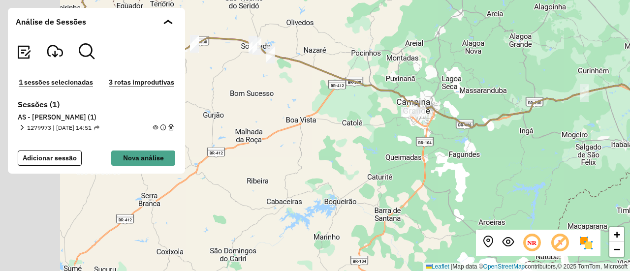
drag, startPoint x: 302, startPoint y: 163, endPoint x: 422, endPoint y: 155, distance: 119.8
click at [422, 155] on div "+ − Leaflet | Map data © OpenStreetMap contributors,© 2025 TomTom, Microsoft" at bounding box center [315, 135] width 630 height 271
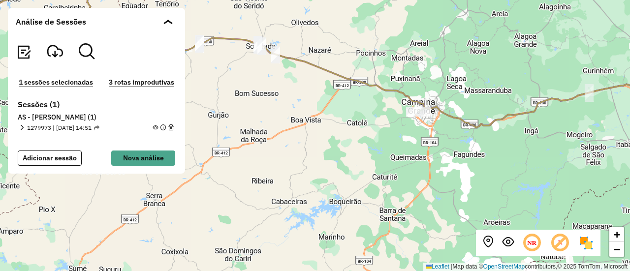
click at [23, 125] on em at bounding box center [21, 127] width 5 height 5
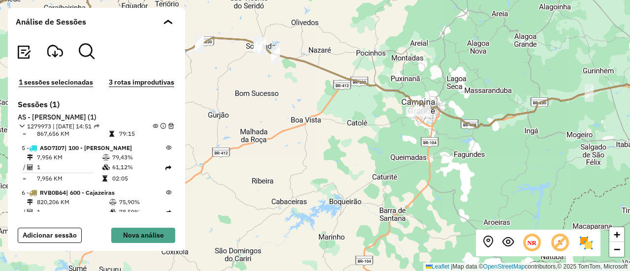
scroll to position [193, 0]
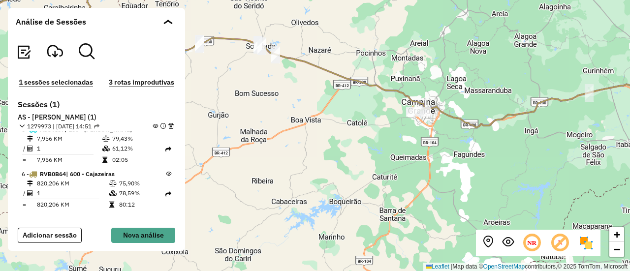
click at [70, 182] on td "820,206 KM" at bounding box center [72, 184] width 72 height 10
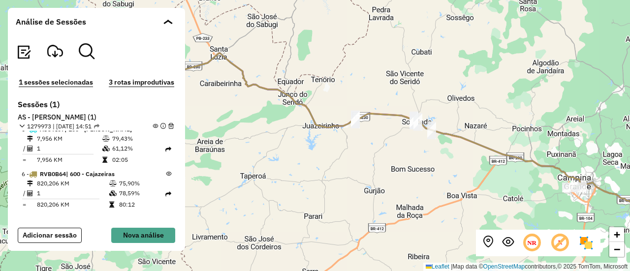
drag, startPoint x: 340, startPoint y: 169, endPoint x: 481, endPoint y: 231, distance: 153.7
click at [481, 231] on hb-mapa "Análise de Sessões 1 sessões selecionadas 3 rotas improdutivas Sessões (1) AS -…" at bounding box center [315, 135] width 630 height 271
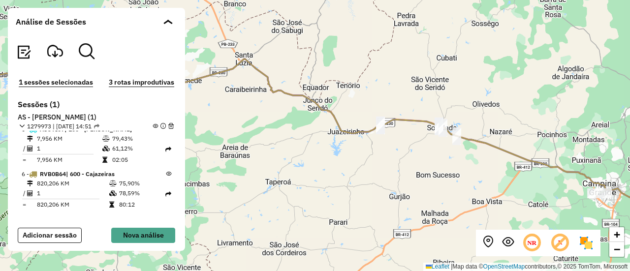
drag, startPoint x: 320, startPoint y: 174, endPoint x: 442, endPoint y: 223, distance: 131.1
click at [445, 225] on div "+ − Leaflet | Map data © OpenStreetMap contributors,© 2025 TomTom, Microsoft" at bounding box center [315, 135] width 630 height 271
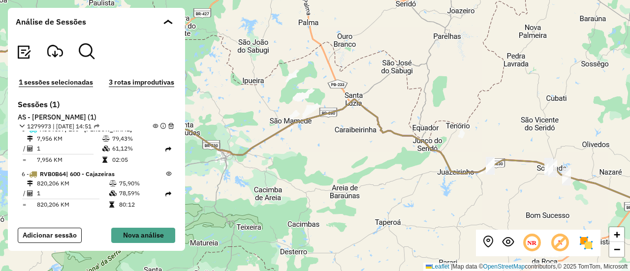
drag, startPoint x: 297, startPoint y: 182, endPoint x: 434, endPoint y: 178, distance: 136.8
click at [434, 178] on div "+ − Leaflet | Map data © OpenStreetMap contributors,© 2025 TomTom, Microsoft" at bounding box center [315, 135] width 630 height 271
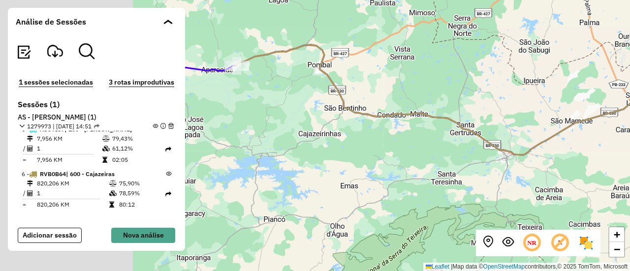
drag, startPoint x: 332, startPoint y: 168, endPoint x: 411, endPoint y: 175, distance: 79.0
click at [411, 175] on div "+ − Leaflet | Map data © OpenStreetMap contributors,© 2025 TomTom, Microsoft" at bounding box center [315, 135] width 630 height 271
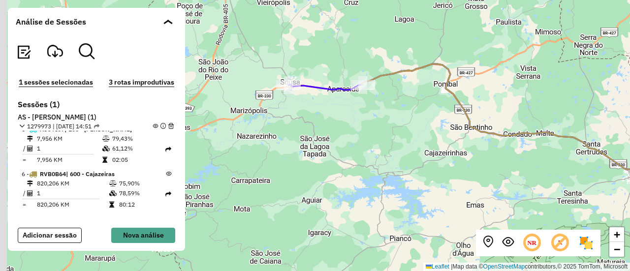
drag, startPoint x: 349, startPoint y: 174, endPoint x: 393, endPoint y: 181, distance: 44.3
click at [393, 181] on div "+ − Leaflet | Map data © OpenStreetMap contributors,© 2025 TomTom, Microsoft" at bounding box center [315, 135] width 630 height 271
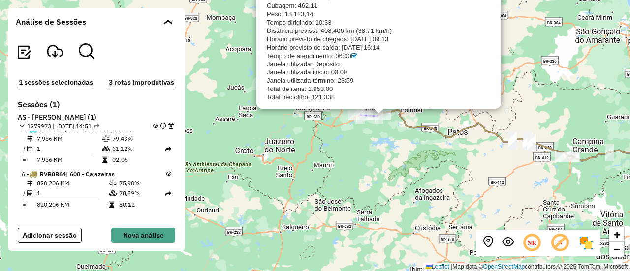
drag, startPoint x: 399, startPoint y: 40, endPoint x: 394, endPoint y: 104, distance: 64.7
click at [394, 104] on div "AS - João Pessoa 45720403 - MATEUS SUPERMERCADOS E VAREJO LTDA Sessão: 1279973 …" at bounding box center [378, 26] width 244 height 163
click at [406, 146] on div "AS - João Pessoa 45720403 - MATEUS SUPERMERCADOS E VAREJO LTDA Sessão: 1279973 …" at bounding box center [315, 135] width 630 height 271
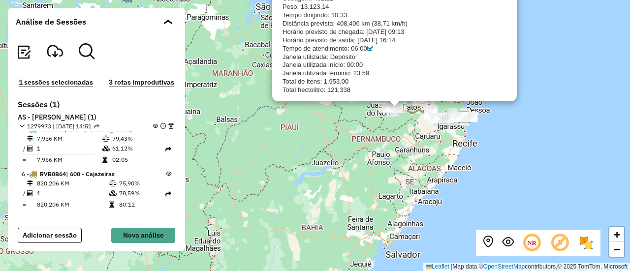
click at [355, 134] on div "AS - João Pessoa 45720403 - MATEUS SUPERMERCADOS E VAREJO LTDA Sessão: 1279973 …" at bounding box center [315, 135] width 630 height 271
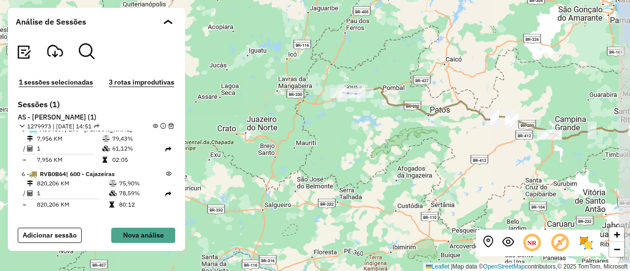
drag, startPoint x: 422, startPoint y: 121, endPoint x: 392, endPoint y: 127, distance: 30.6
click at [392, 127] on div "+ − Leaflet | Map data © OpenStreetMap contributors,© 2025 TomTom, Microsoft" at bounding box center [315, 135] width 630 height 271
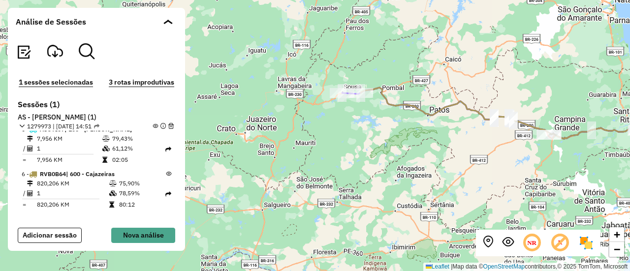
click at [61, 185] on td "820,206 KM" at bounding box center [72, 184] width 72 height 10
click at [165, 191] on icon at bounding box center [168, 194] width 6 height 6
click at [166, 171] on icon at bounding box center [168, 173] width 5 height 5
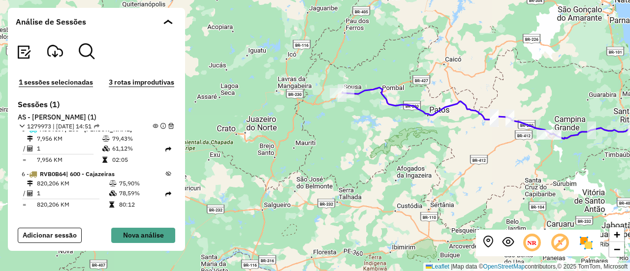
click at [166, 171] on icon at bounding box center [168, 173] width 5 height 5
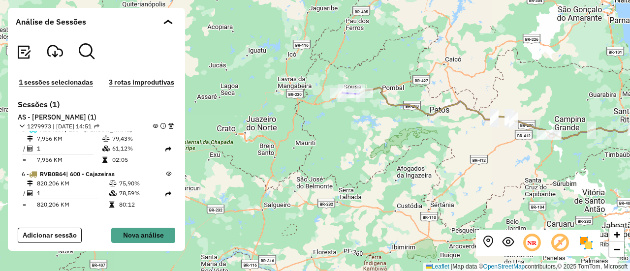
click at [152, 127] on em at bounding box center [154, 125] width 5 height 5
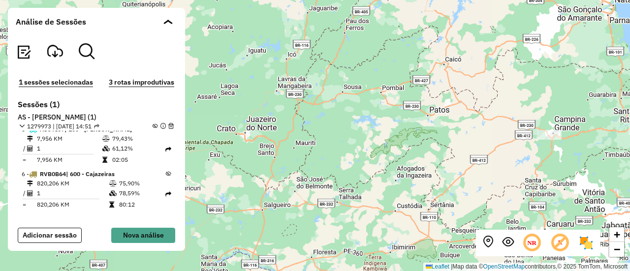
click at [164, 172] on div "6 - RVB0B64 | 600 - Cajazeiras" at bounding box center [97, 174] width 150 height 9
click at [166, 172] on icon at bounding box center [168, 173] width 5 height 5
click at [166, 191] on icon at bounding box center [168, 194] width 6 height 6
click at [83, 188] on td "1" at bounding box center [72, 193] width 72 height 10
click at [82, 188] on td "1" at bounding box center [72, 193] width 72 height 10
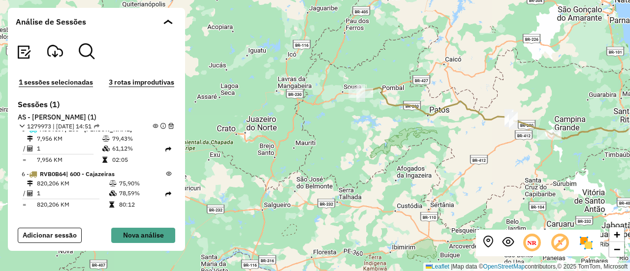
click at [82, 188] on td "1" at bounding box center [72, 193] width 72 height 10
click at [86, 173] on span "| 600 - Cajazeiras" at bounding box center [90, 173] width 49 height 7
drag, startPoint x: 435, startPoint y: 187, endPoint x: 409, endPoint y: 187, distance: 26.6
click at [435, 187] on div "+ − Leaflet | Map data © OpenStreetMap contributors,© 2025 TomTom, Microsoft" at bounding box center [315, 135] width 630 height 271
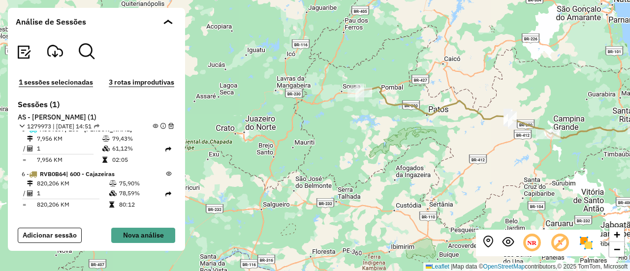
click at [174, 24] on div "Análise de Sessões" at bounding box center [96, 22] width 177 height 28
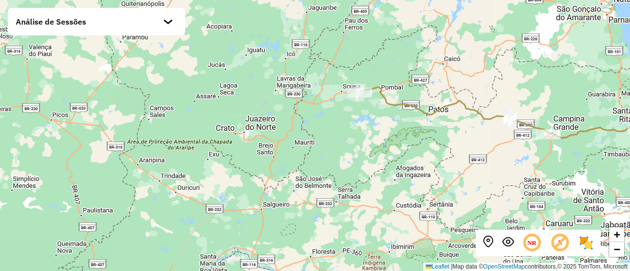
click at [171, 28] on div at bounding box center [168, 26] width 10 height 10
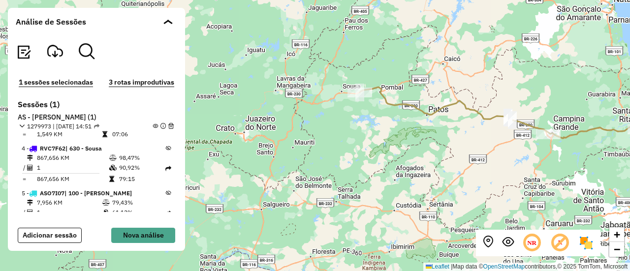
scroll to position [144, 0]
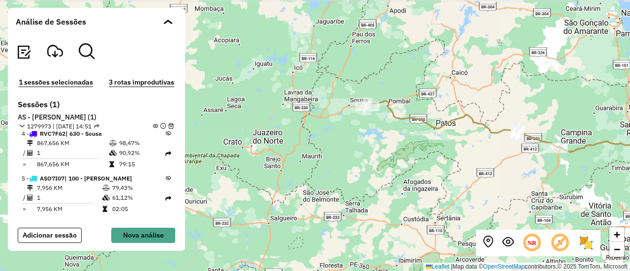
drag, startPoint x: 182, startPoint y: 253, endPoint x: 190, endPoint y: 260, distance: 10.1
click at [190, 263] on div "+ − Leaflet | Map data © OpenStreetMap contributors,© 2025 TomTom, Microsoft" at bounding box center [315, 135] width 630 height 271
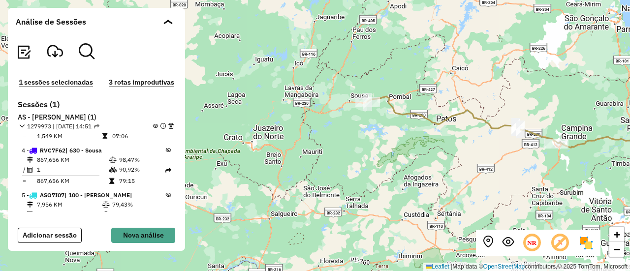
scroll to position [125, 0]
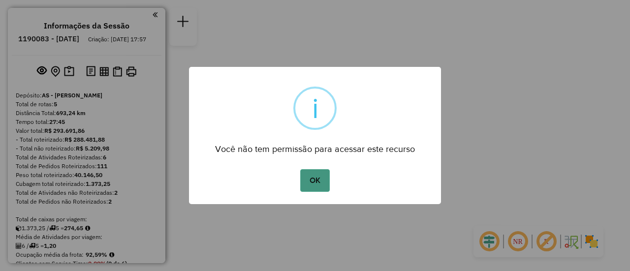
click at [307, 180] on button "OK" at bounding box center [314, 180] width 29 height 23
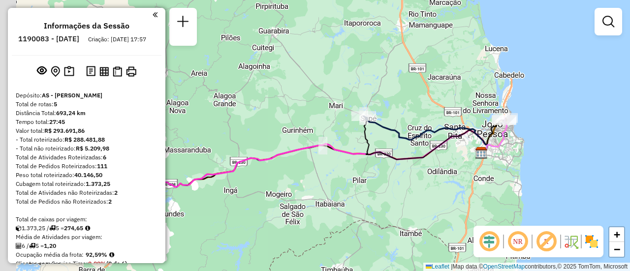
drag, startPoint x: 242, startPoint y: 153, endPoint x: 399, endPoint y: 170, distance: 157.8
click at [399, 170] on div "Janela de atendimento Grade de atendimento Capacidade Transportadoras Veículos …" at bounding box center [315, 135] width 630 height 271
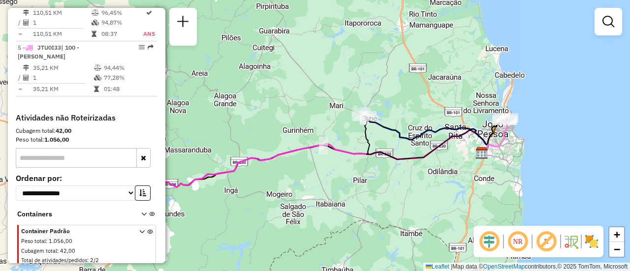
scroll to position [545, 0]
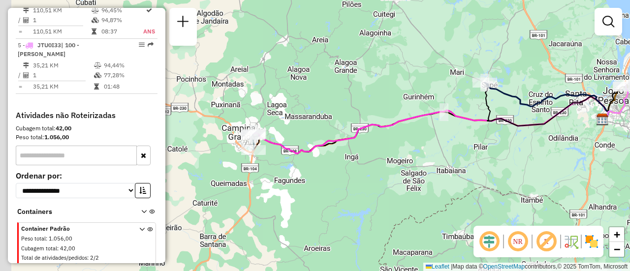
drag, startPoint x: 272, startPoint y: 160, endPoint x: 482, endPoint y: 118, distance: 213.7
click at [482, 119] on icon at bounding box center [431, 124] width 355 height 57
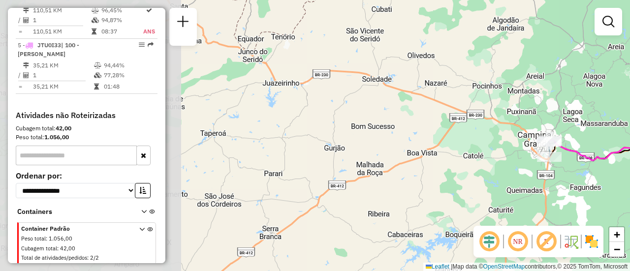
drag, startPoint x: 322, startPoint y: 169, endPoint x: 527, endPoint y: 185, distance: 206.3
click at [527, 185] on div "Janela de atendimento Grade de atendimento Capacidade Transportadoras Veículos …" at bounding box center [315, 135] width 630 height 271
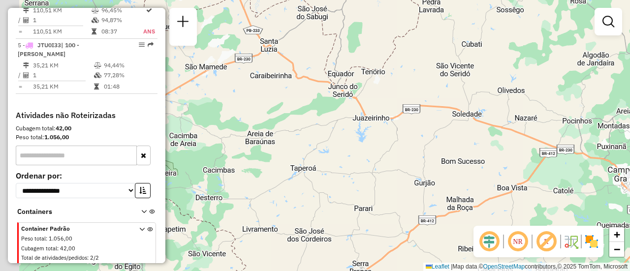
drag, startPoint x: 358, startPoint y: 147, endPoint x: 484, endPoint y: 196, distance: 135.6
click at [484, 196] on div "Janela de atendimento Grade de atendimento Capacidade Transportadoras Veículos …" at bounding box center [315, 135] width 630 height 271
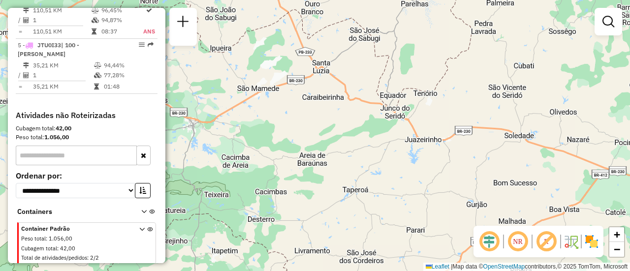
click at [394, 159] on div "Janela de atendimento Grade de atendimento Capacidade Transportadoras Veículos …" at bounding box center [315, 135] width 630 height 271
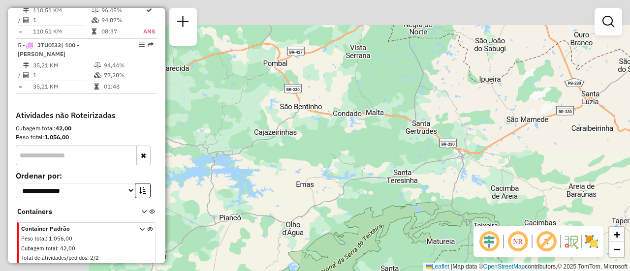
click at [459, 176] on div "Janela de atendimento Grade de atendimento Capacidade Transportadoras Veículos …" at bounding box center [315, 135] width 630 height 271
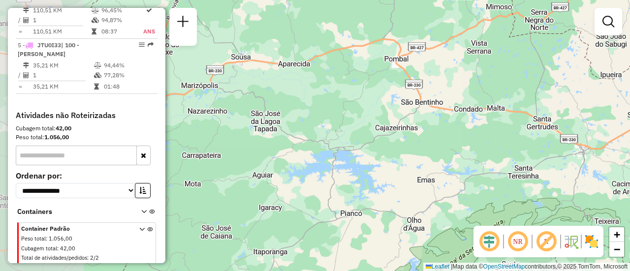
drag, startPoint x: 340, startPoint y: 153, endPoint x: 401, endPoint y: 152, distance: 61.0
click at [401, 152] on div "Janela de atendimento Grade de atendimento Capacidade Transportadoras Veículos …" at bounding box center [315, 135] width 630 height 271
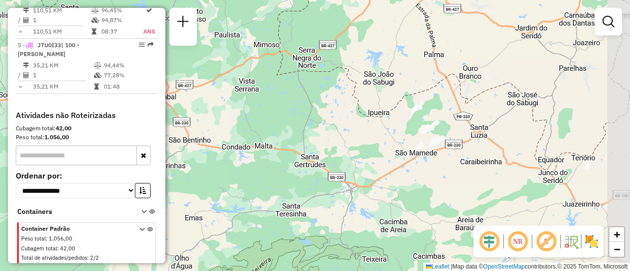
drag, startPoint x: 413, startPoint y: 143, endPoint x: 150, endPoint y: 182, distance: 266.5
click at [150, 182] on hb-router-mapa "Informações da Sessão 1190083 - [DATE] Criação: [DATE] 17:57 Depósito: AS - [PE…" at bounding box center [315, 135] width 630 height 271
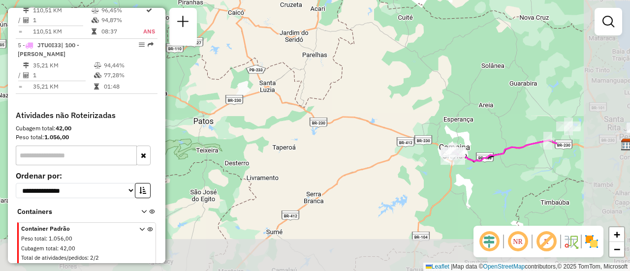
drag, startPoint x: 388, startPoint y: 160, endPoint x: 257, endPoint y: 119, distance: 137.8
click at [257, 119] on div "Janela de atendimento Grade de atendimento Capacidade Transportadoras Veículos …" at bounding box center [315, 135] width 630 height 271
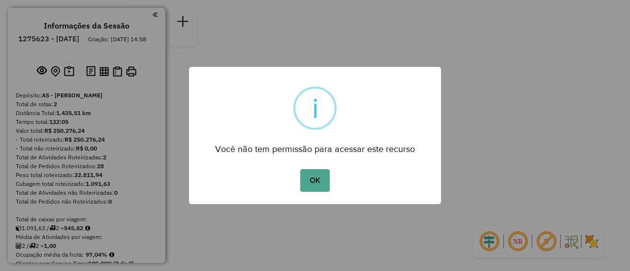
click at [321, 187] on button "OK" at bounding box center [314, 180] width 29 height 23
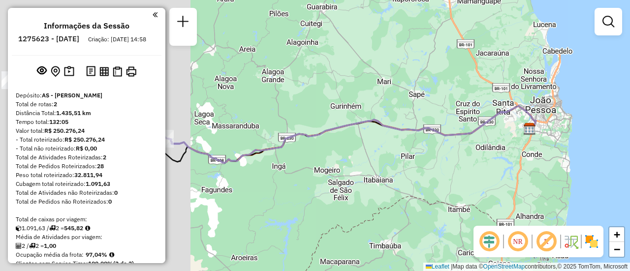
drag, startPoint x: 279, startPoint y: 125, endPoint x: 481, endPoint y: 118, distance: 202.3
click at [492, 116] on div "Janela de atendimento Grade de atendimento Capacidade Transportadoras Veículos …" at bounding box center [315, 135] width 630 height 271
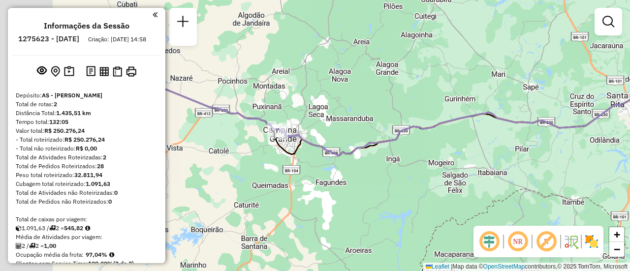
drag, startPoint x: 375, startPoint y: 129, endPoint x: 504, endPoint y: 122, distance: 129.0
click at [539, 122] on icon at bounding box center [340, 111] width 617 height 90
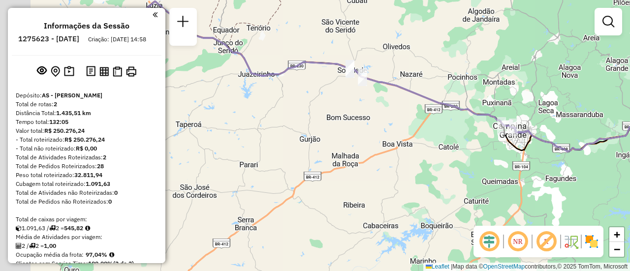
drag, startPoint x: 378, startPoint y: 123, endPoint x: 486, endPoint y: 123, distance: 108.7
click at [486, 123] on div "Rota 2 - Placa RVC7F62 45720409 - MATEUS SUPERMERCADOS E VAREJO LTDA Janela de …" at bounding box center [315, 135] width 630 height 271
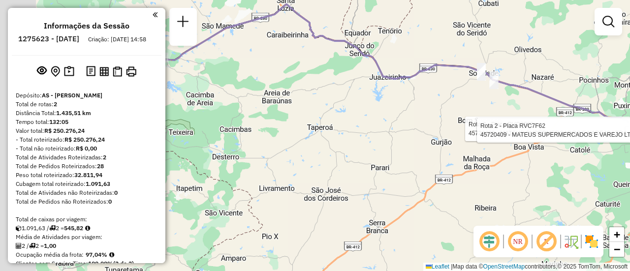
drag, startPoint x: 364, startPoint y: 124, endPoint x: 467, endPoint y: 127, distance: 103.3
click at [500, 127] on div "Rota 2 - Placa RVC7F62 45720409 - MATEUS SUPERMERCADOS E VAREJO LTDA Rota 2 - P…" at bounding box center [315, 135] width 630 height 271
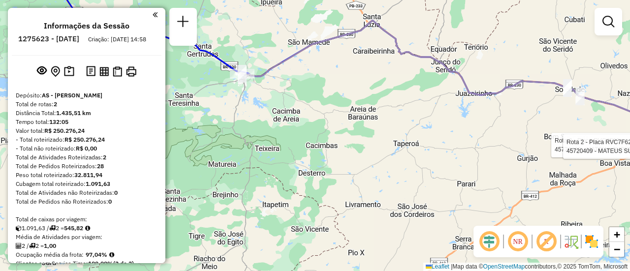
drag, startPoint x: 389, startPoint y: 125, endPoint x: 515, endPoint y: 151, distance: 129.5
click at [528, 151] on div "Rota 2 - Placa RVC7F62 45720409 - MATEUS SUPERMERCADOS E VAREJO LTDA Rota 2 - P…" at bounding box center [315, 135] width 630 height 271
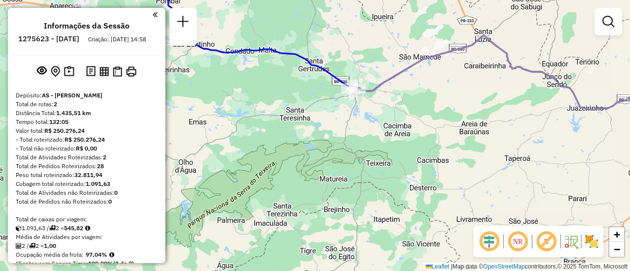
drag, startPoint x: 403, startPoint y: 147, endPoint x: 491, endPoint y: 151, distance: 87.6
click at [491, 151] on div "Rota 2 - Placa RVC7F62 45720409 - MATEUS SUPERMERCADOS E VAREJO LTDA Rota 2 - P…" at bounding box center [315, 135] width 630 height 271
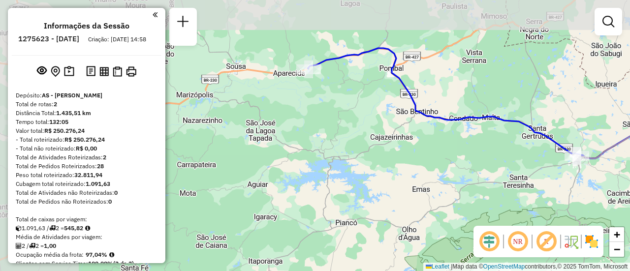
drag, startPoint x: 334, startPoint y: 140, endPoint x: 453, endPoint y: 193, distance: 129.9
click at [453, 193] on div "Rota 2 - Placa RVC7F62 45720409 - MATEUS SUPERMERCADOS E VAREJO LTDA Rota 2 - P…" at bounding box center [315, 135] width 630 height 271
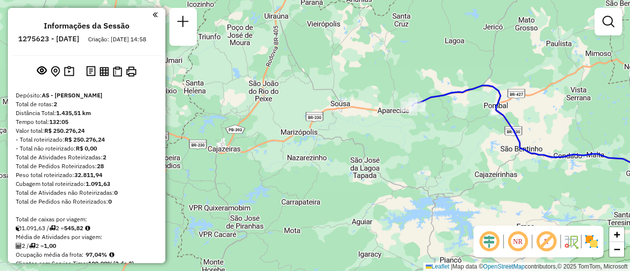
drag, startPoint x: 392, startPoint y: 164, endPoint x: 371, endPoint y: 161, distance: 21.9
click at [395, 189] on div "Rota 2 - Placa RVC7F62 45720409 - MATEUS SUPERMERCADOS E VAREJO LTDA Rota 2 - P…" at bounding box center [315, 135] width 630 height 271
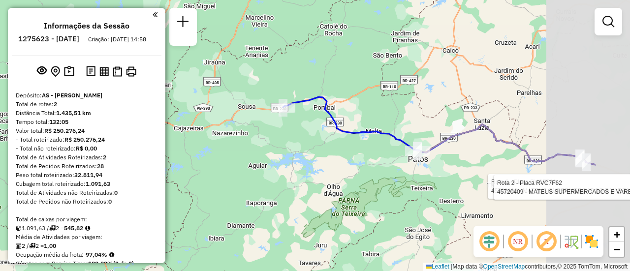
drag, startPoint x: 433, startPoint y: 148, endPoint x: 307, endPoint y: 136, distance: 126.4
click at [307, 136] on div "Rota 2 - Placa RVC7F62 45720409 - MATEUS SUPERMERCADOS E VAREJO LTDA Rota 2 - P…" at bounding box center [315, 135] width 630 height 271
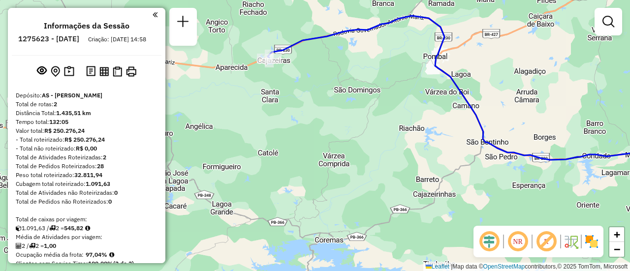
drag, startPoint x: 271, startPoint y: 121, endPoint x: 276, endPoint y: 123, distance: 6.2
click at [276, 123] on div "Rota 2 - Placa RVC7F62 45720409 - MATEUS SUPERMERCADOS E VAREJO LTDA Rota 2 - P…" at bounding box center [315, 135] width 630 height 271
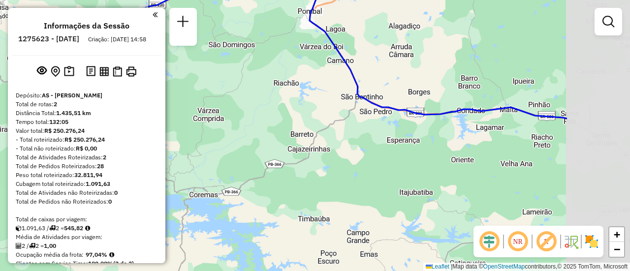
drag, startPoint x: 363, startPoint y: 118, endPoint x: 211, endPoint y: 63, distance: 161.0
click at [218, 64] on div "Rota 2 - Placa RVC7F62 45720409 - MATEUS SUPERMERCADOS E VAREJO LTDA Rota 2 - P…" at bounding box center [315, 135] width 630 height 271
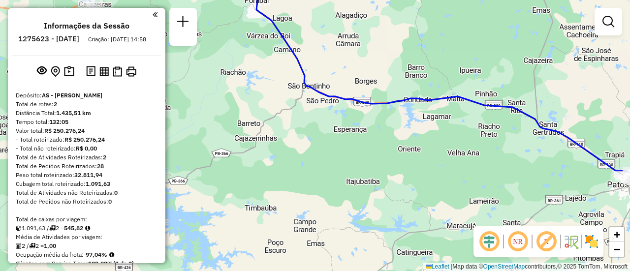
drag, startPoint x: 474, startPoint y: 136, endPoint x: 184, endPoint y: 136, distance: 289.7
click at [184, 136] on div "Rota 2 - Placa RVC7F62 45720409 - MATEUS SUPERMERCADOS E VAREJO LTDA Rota 2 - P…" at bounding box center [315, 135] width 630 height 271
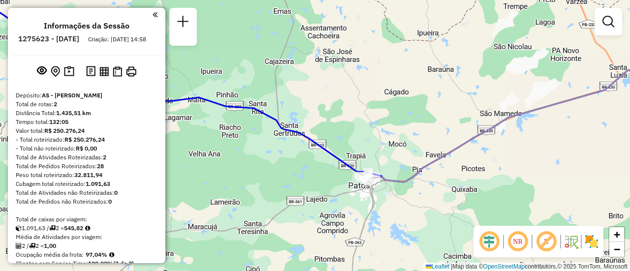
click at [339, 176] on div "Rota 2 - Placa RVC7F62 45720409 - MATEUS SUPERMERCADOS E VAREJO LTDA Rota 2 - P…" at bounding box center [315, 135] width 630 height 271
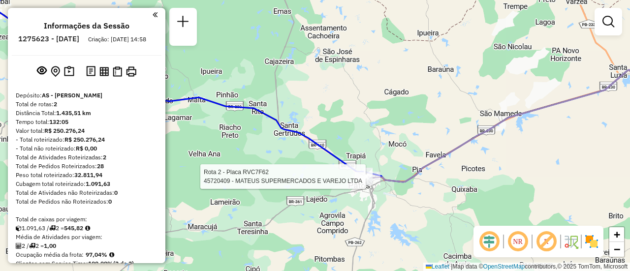
select select "**********"
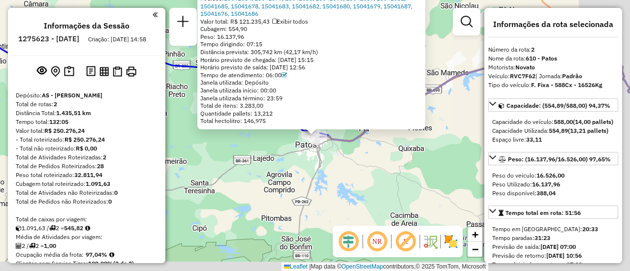
scroll to position [231, 0]
